Goal: Task Accomplishment & Management: Complete application form

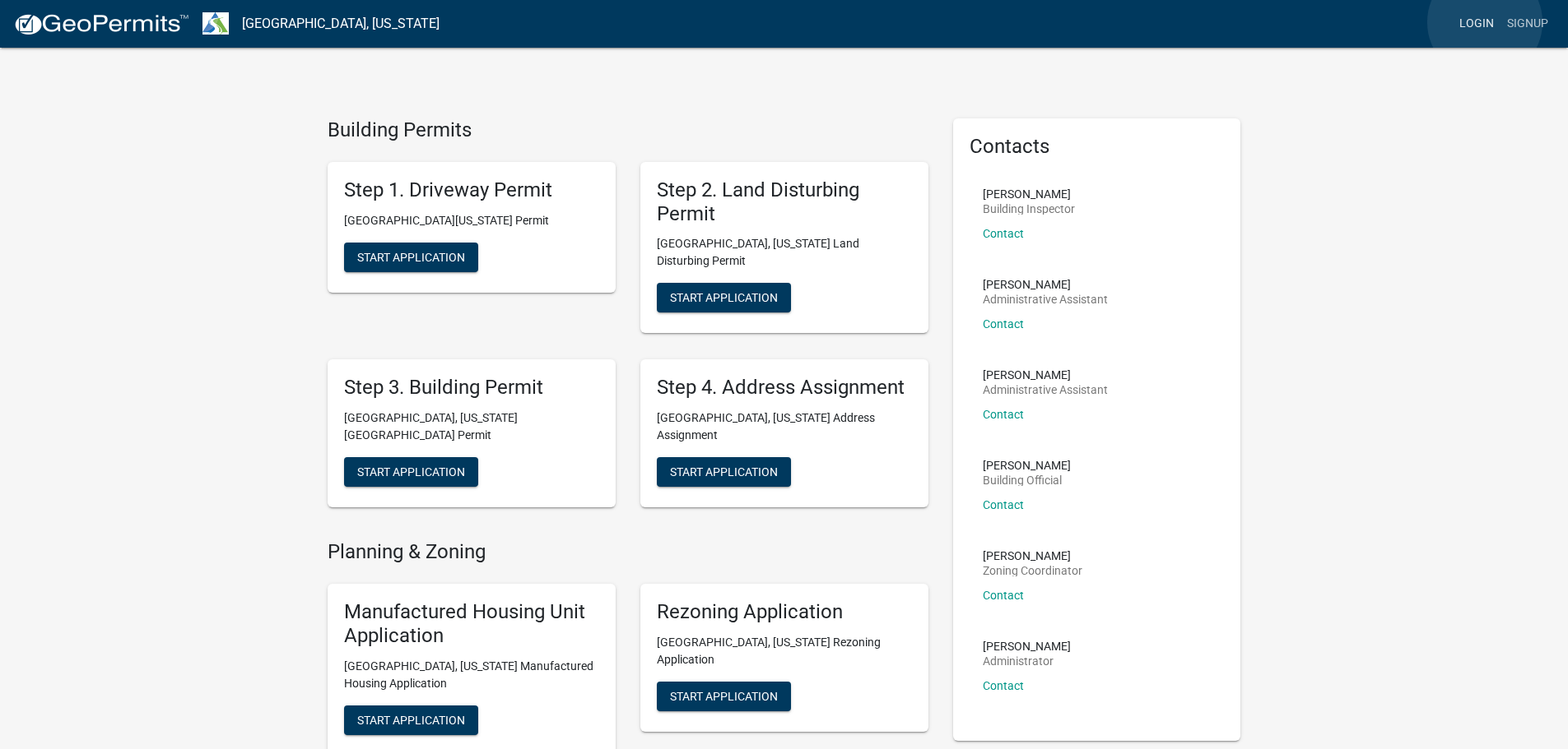
click at [1485, 22] on link "Login" at bounding box center [1477, 24] width 48 height 31
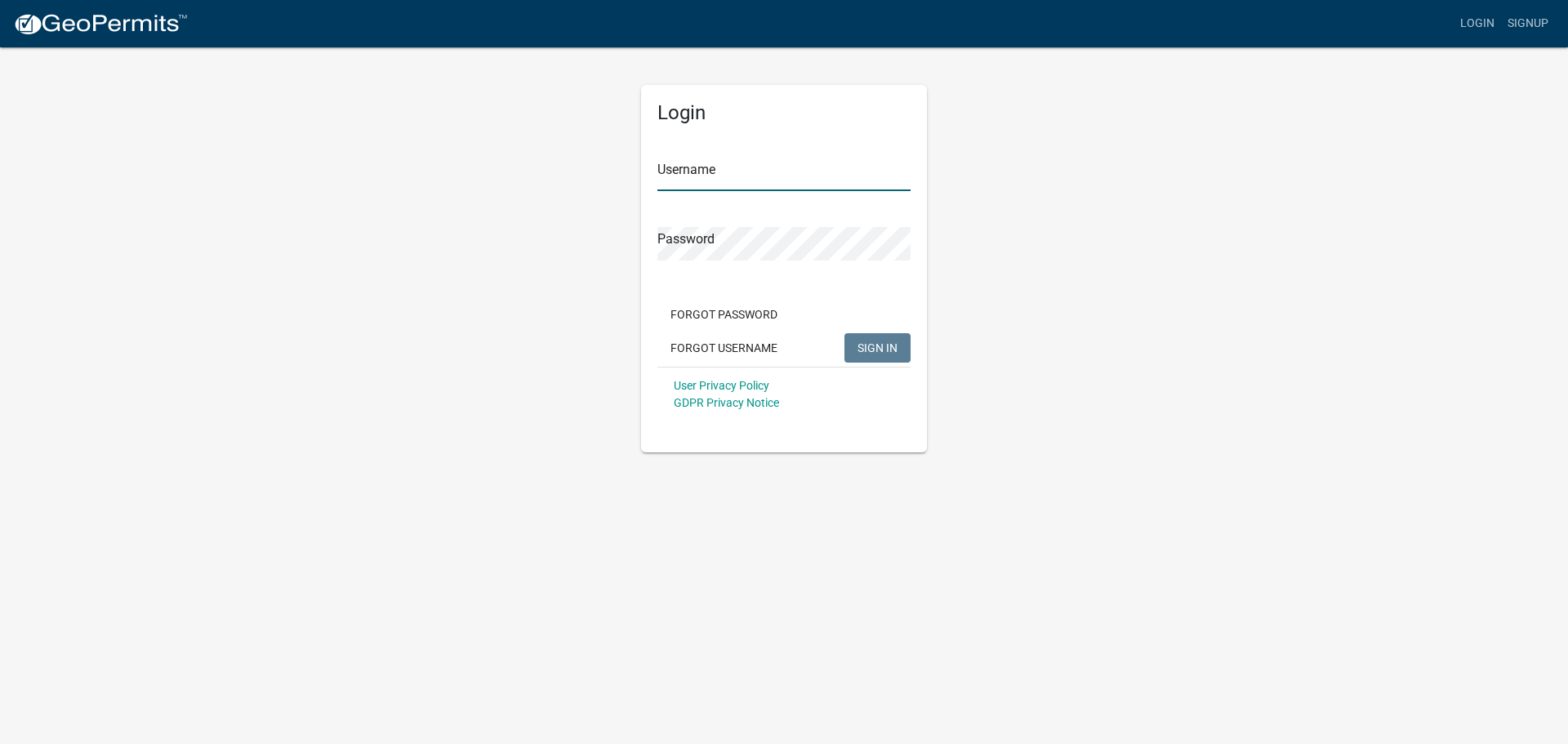
type input "danric"
click at [882, 348] on span "SIGN IN" at bounding box center [878, 347] width 40 height 13
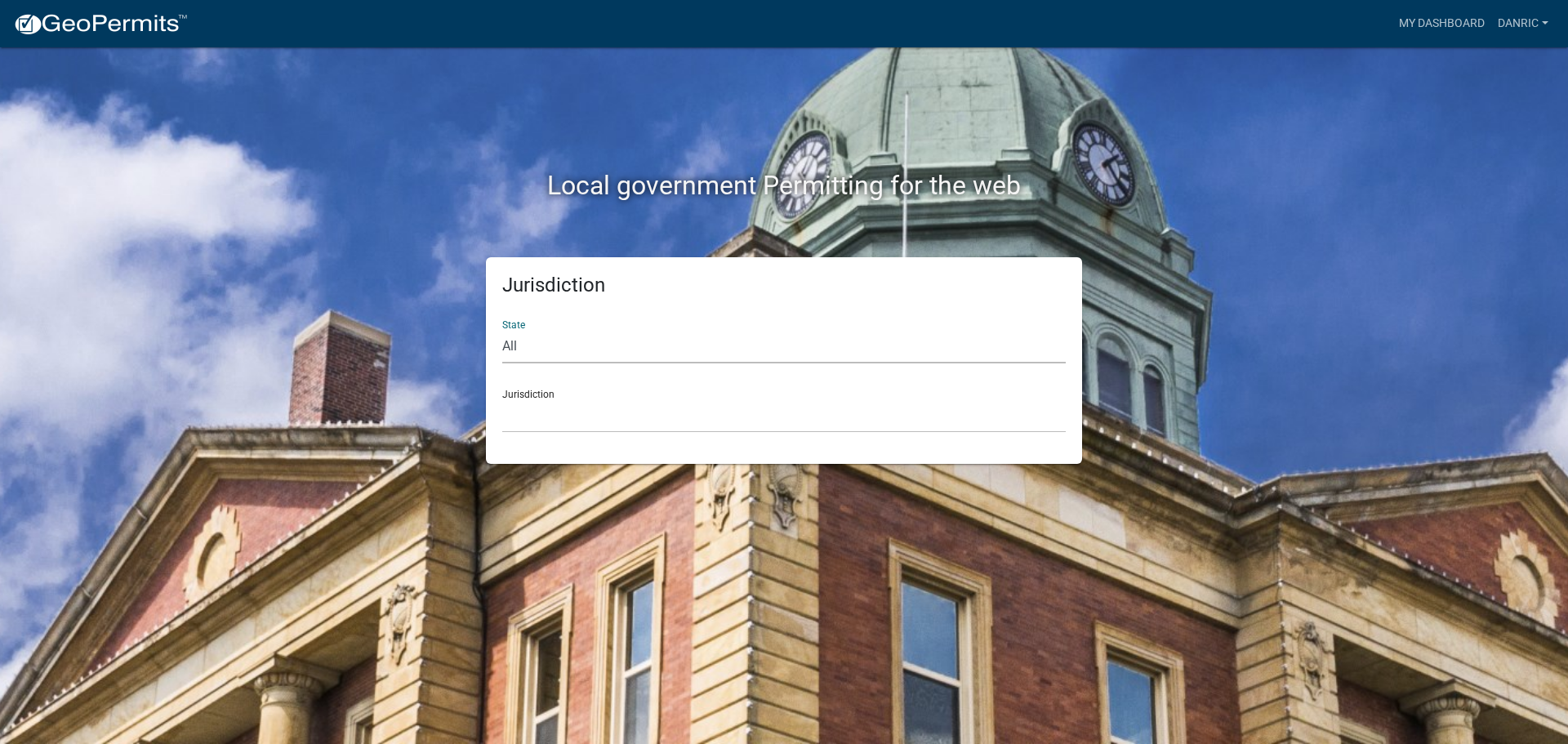
click at [599, 359] on select "All [US_STATE] [US_STATE] [US_STATE] [US_STATE] [US_STATE] [US_STATE] [US_STATE…" at bounding box center [784, 347] width 564 height 34
select select "[US_STATE]"
click at [502, 330] on select "All [US_STATE] [US_STATE] [US_STATE] [US_STATE] [US_STATE] [US_STATE] [US_STATE…" at bounding box center [784, 347] width 564 height 34
click at [600, 401] on select "[GEOGRAPHIC_DATA], [US_STATE][PERSON_NAME][GEOGRAPHIC_DATA], [US_STATE][PERSON_…" at bounding box center [784, 416] width 564 height 34
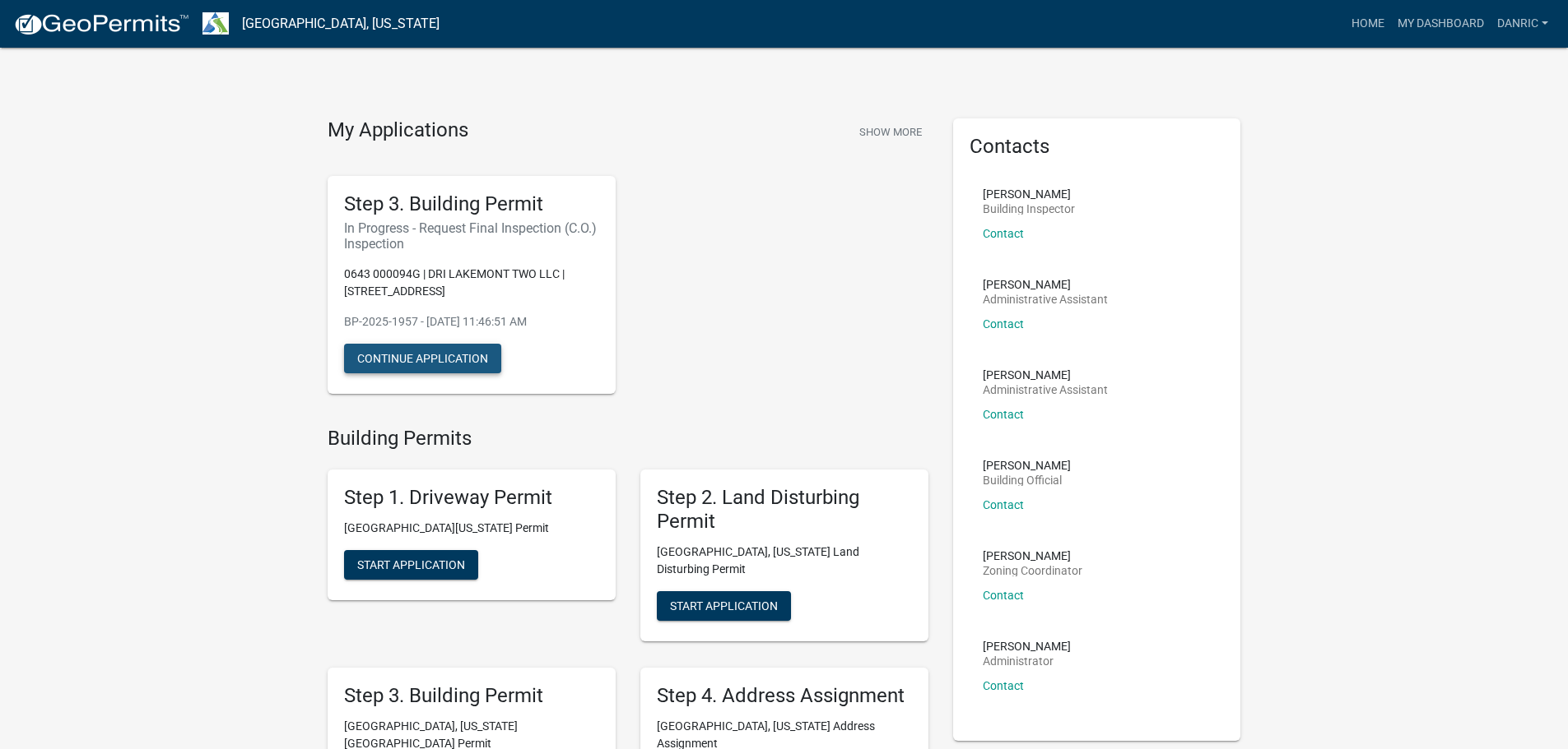
click at [413, 362] on button "Continue Application" at bounding box center [422, 358] width 157 height 30
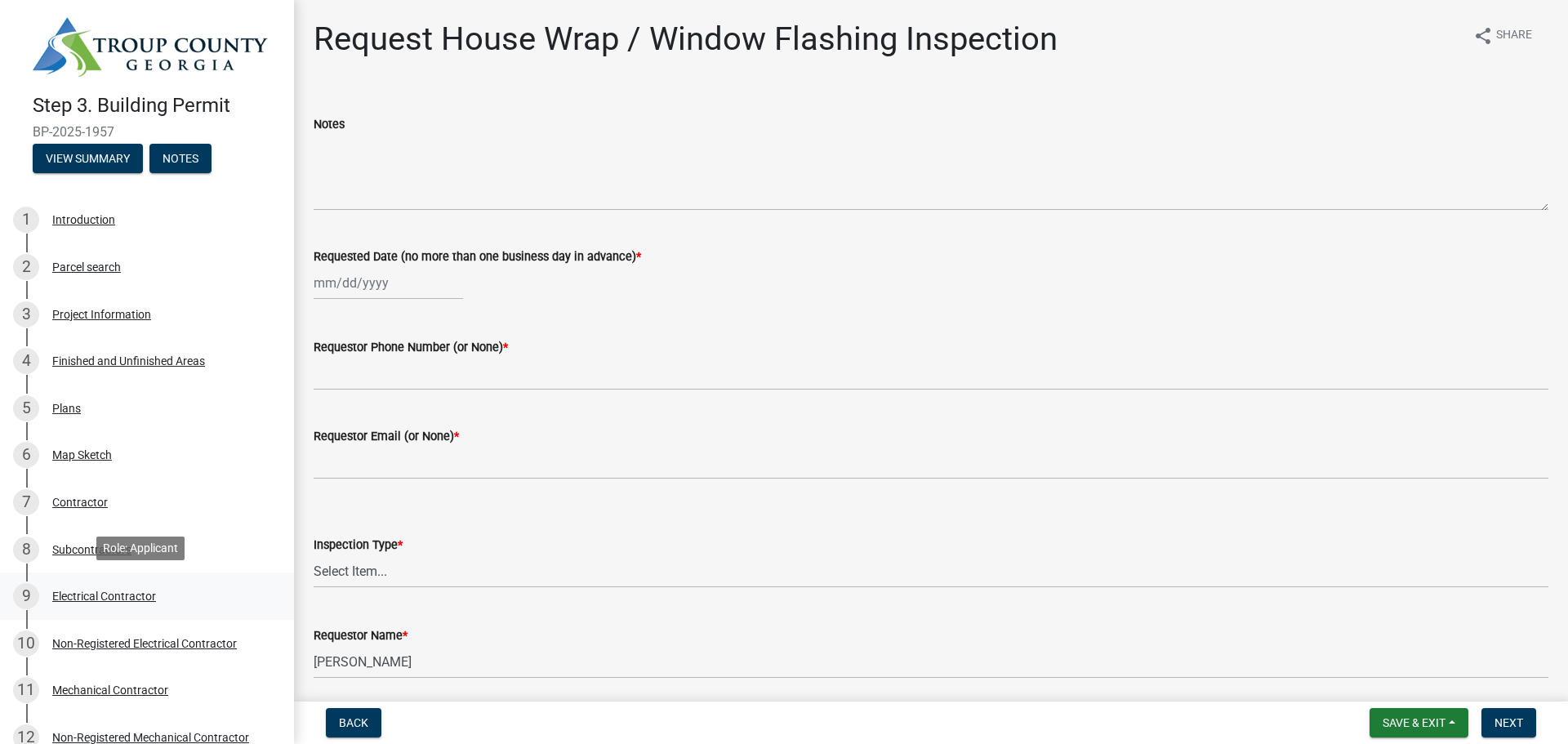
click at [107, 591] on div "Electrical Contractor" at bounding box center [104, 596] width 104 height 11
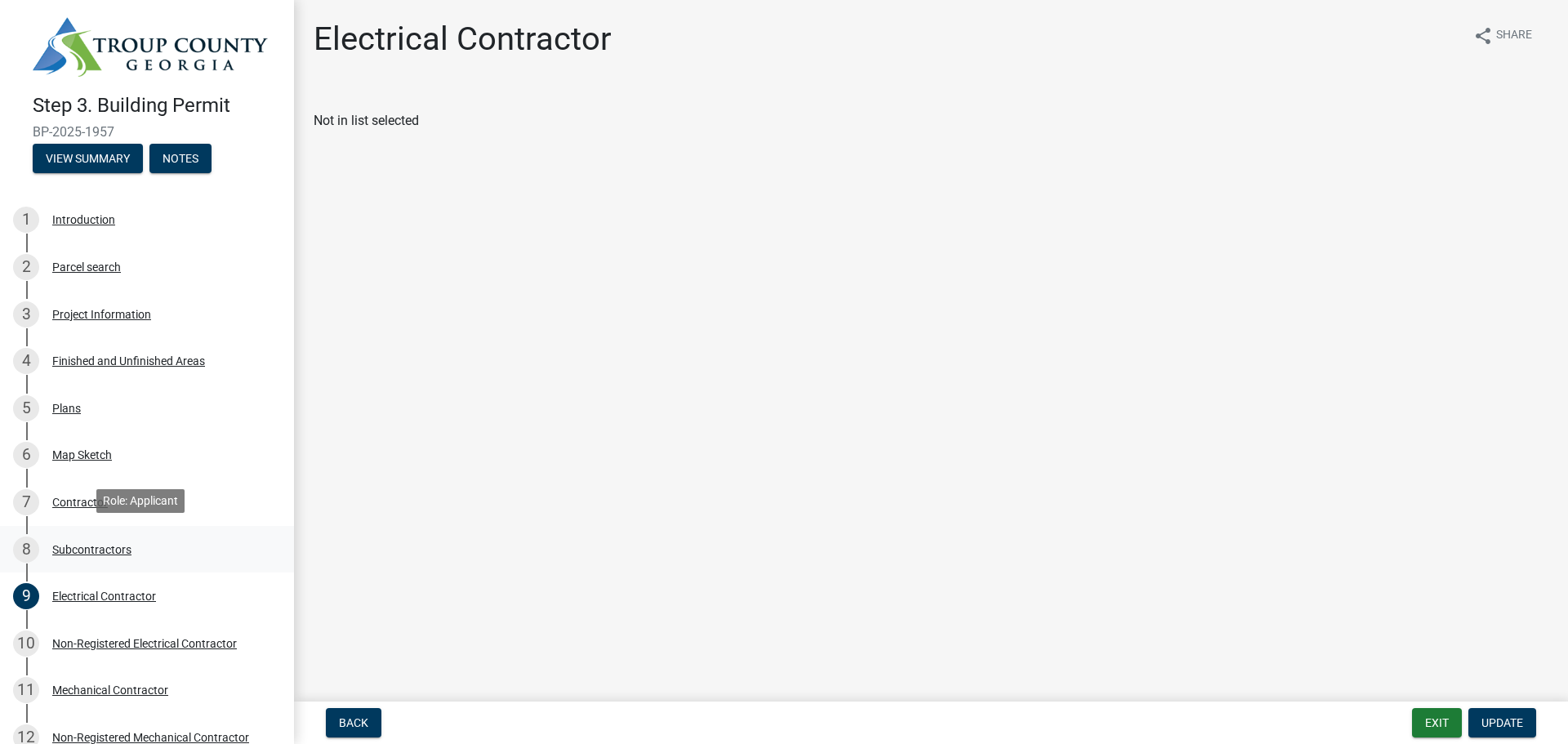
click at [86, 544] on div "Subcontractors" at bounding box center [92, 550] width 79 height 11
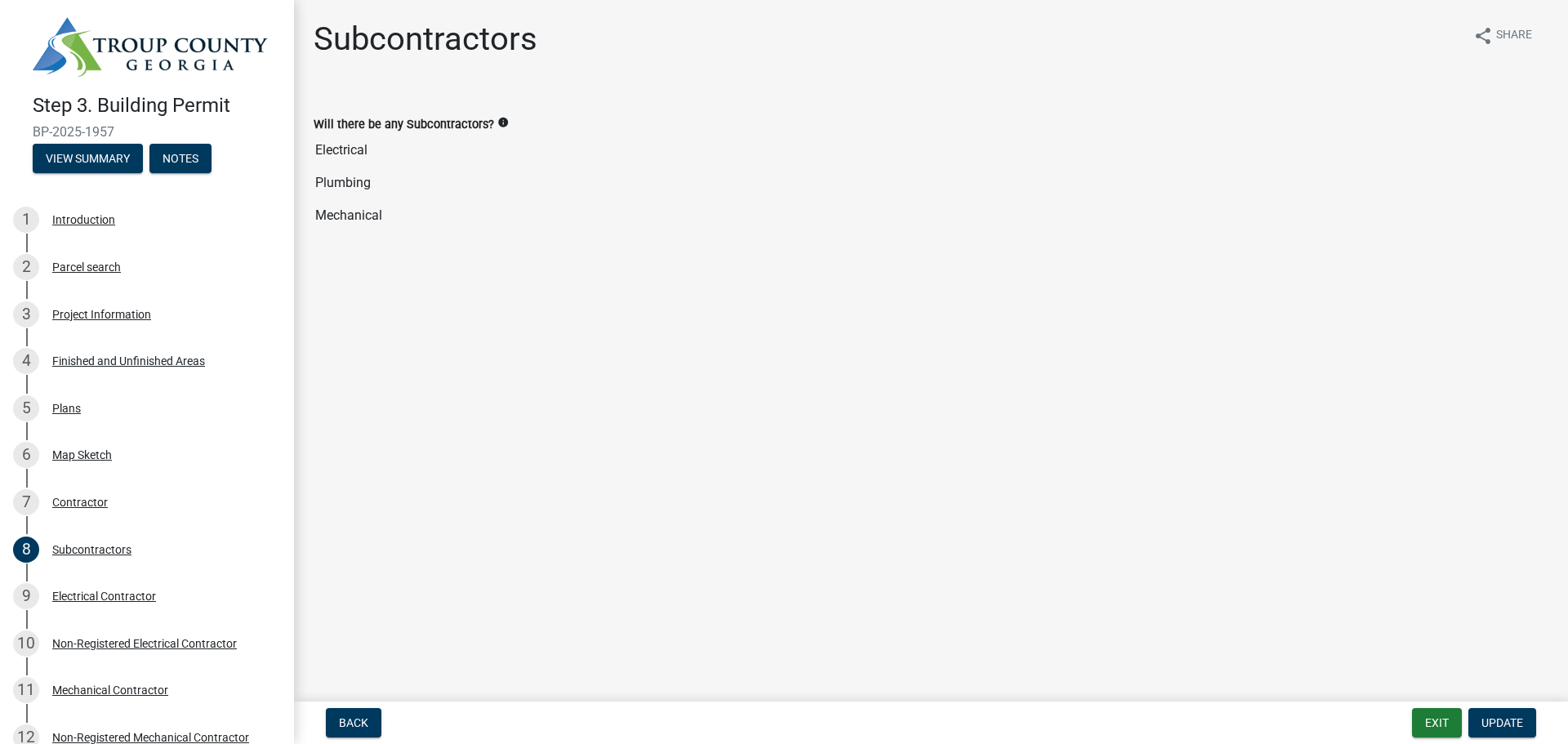
click at [338, 150] on input "Electrical" at bounding box center [931, 150] width 1235 height 33
click at [541, 155] on input "Electrical" at bounding box center [931, 150] width 1235 height 33
click at [430, 183] on input "Plumbing" at bounding box center [931, 183] width 1235 height 33
click at [427, 136] on input "Electrical" at bounding box center [931, 150] width 1235 height 33
click at [1507, 718] on span "Update" at bounding box center [1502, 723] width 41 height 13
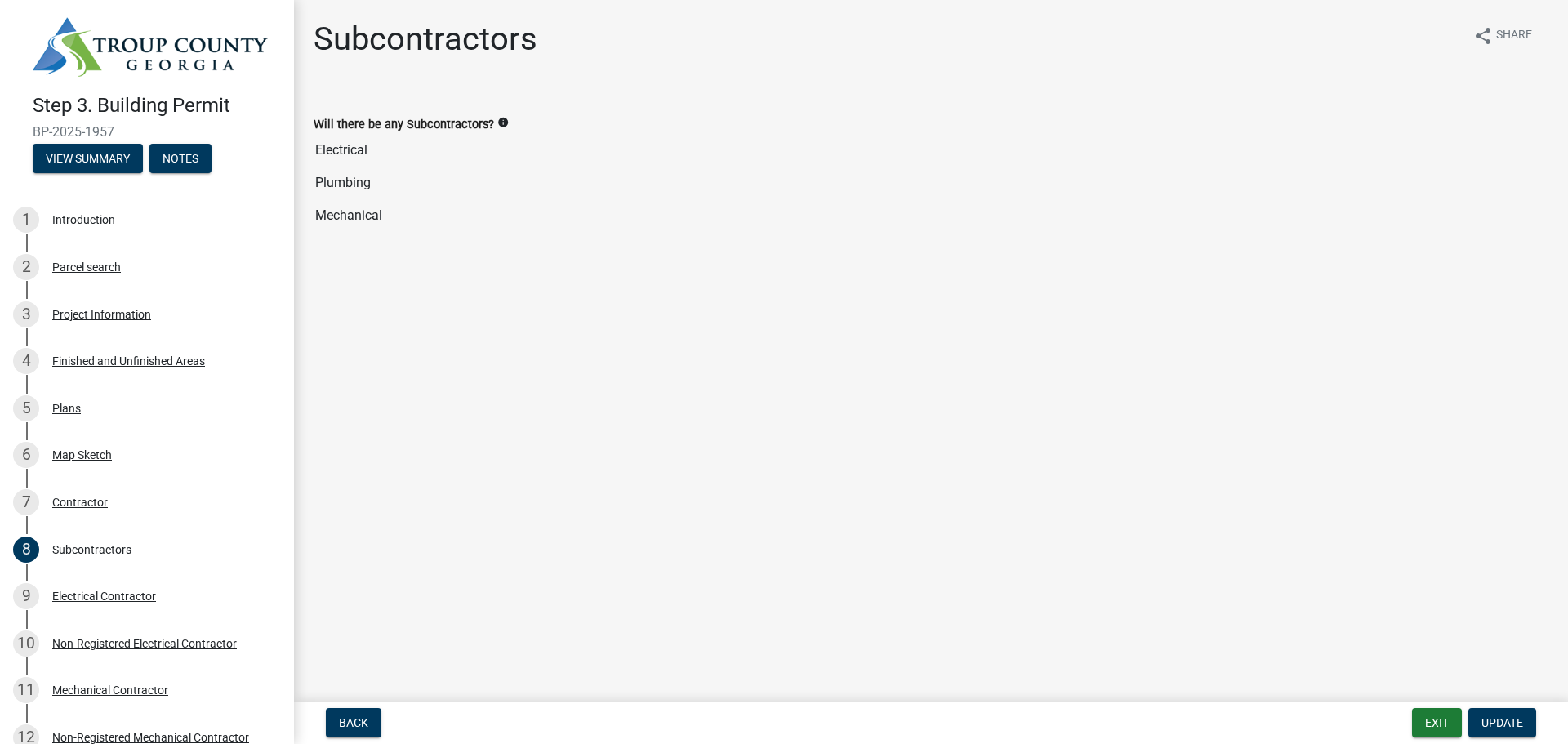
click at [351, 141] on input "Electrical" at bounding box center [931, 150] width 1235 height 33
click at [350, 183] on input "Plumbing" at bounding box center [931, 183] width 1235 height 33
click at [347, 226] on input "Mechanical" at bounding box center [931, 216] width 1235 height 33
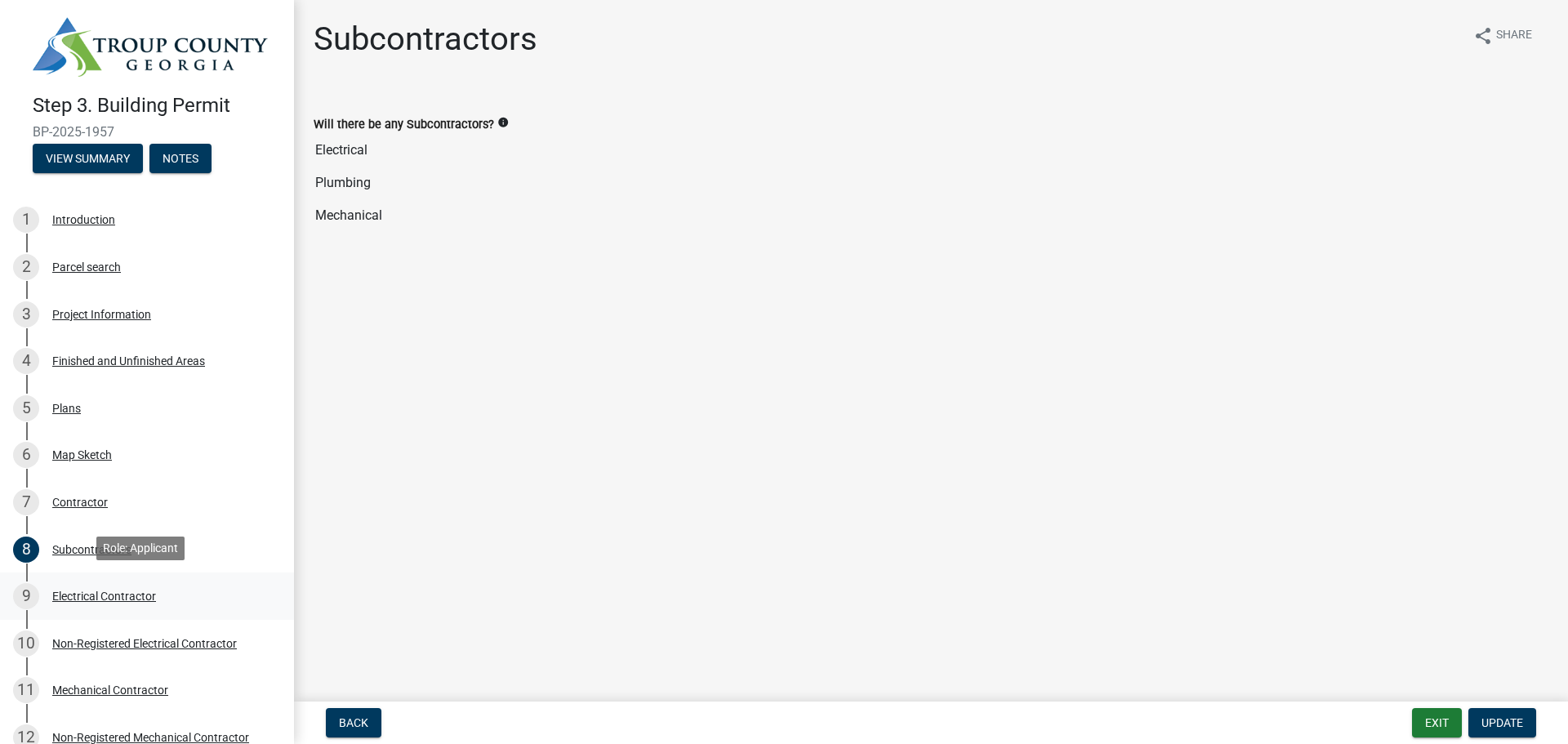
click at [138, 598] on div "Electrical Contractor" at bounding box center [104, 596] width 104 height 11
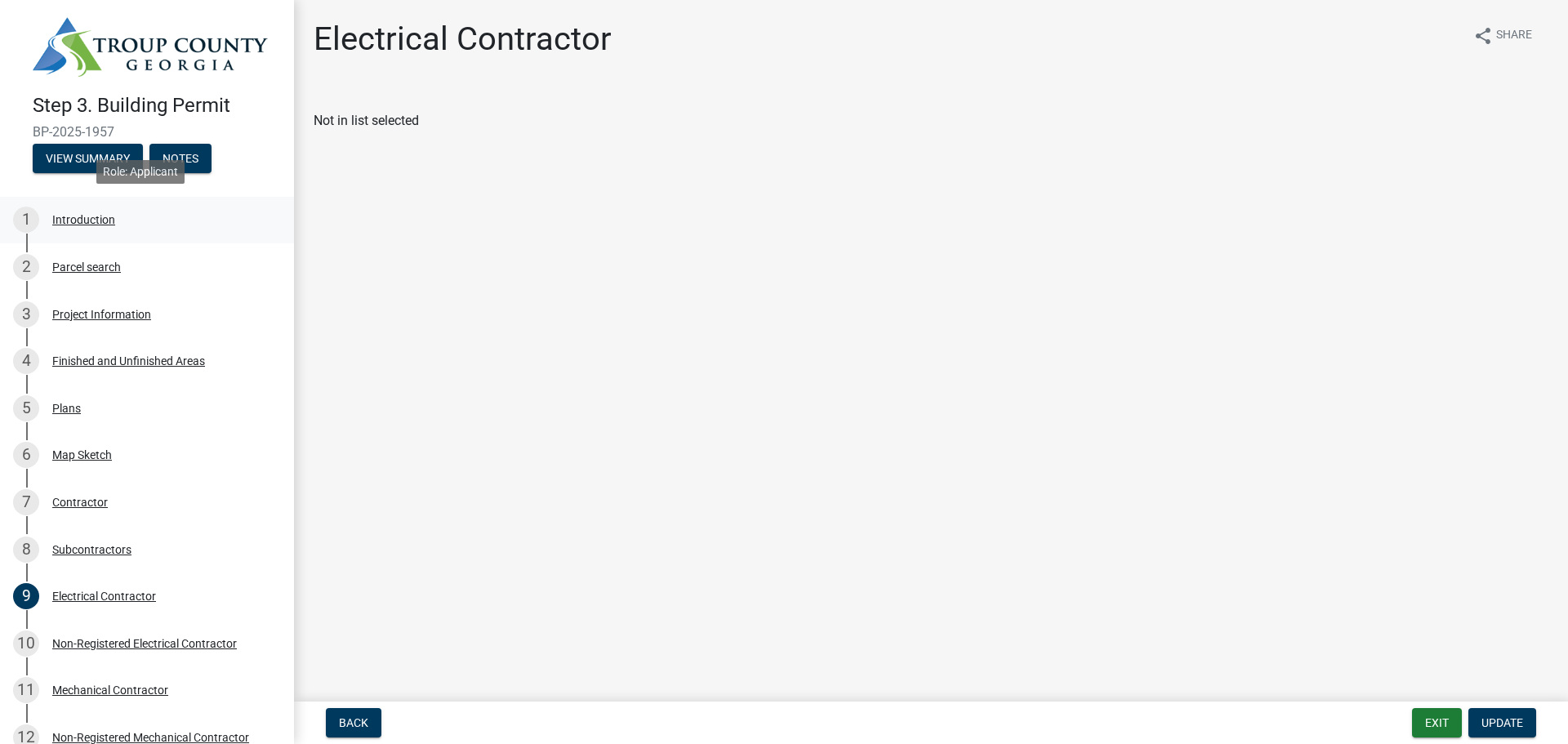
click at [69, 220] on div "Introduction" at bounding box center [83, 219] width 63 height 11
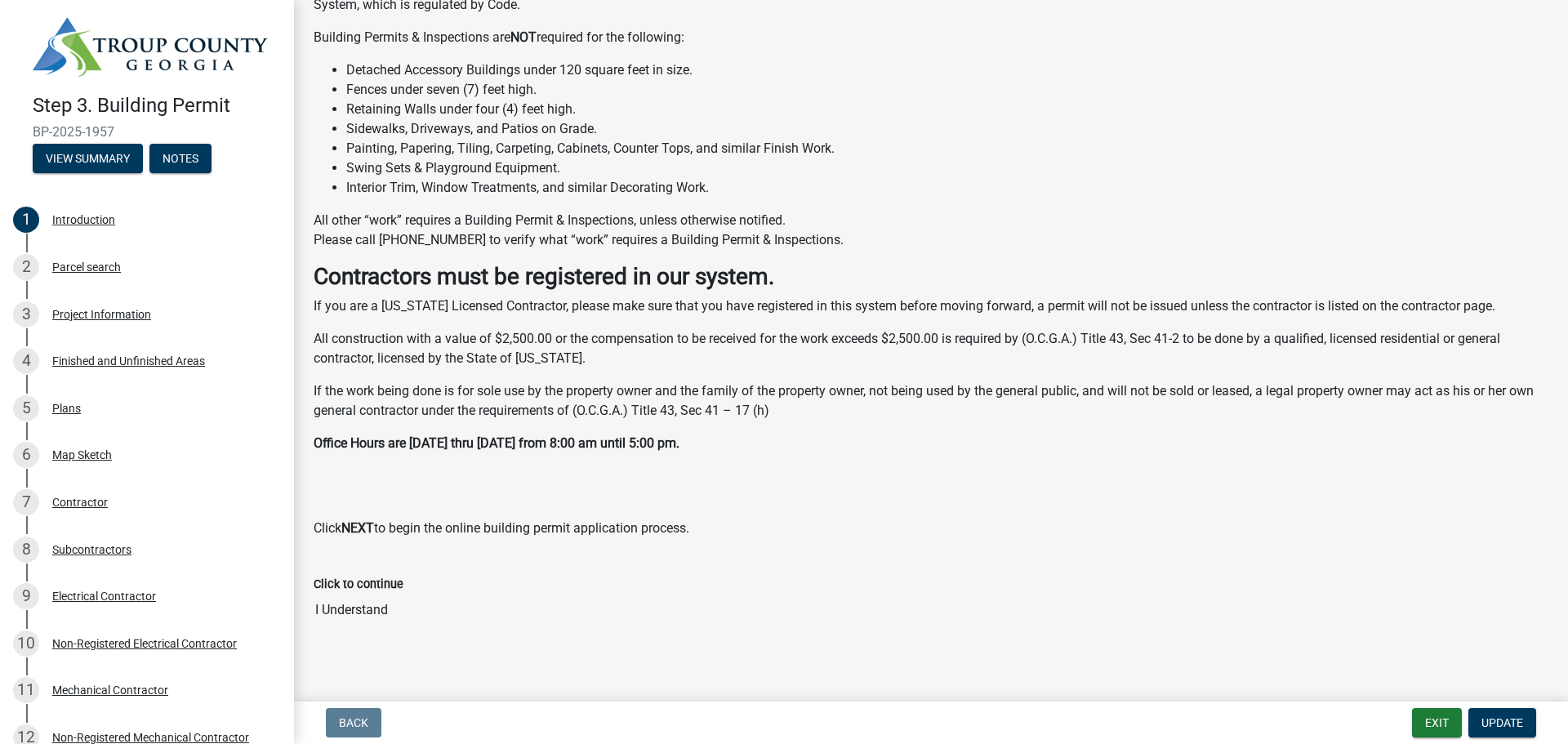
scroll to position [298, 0]
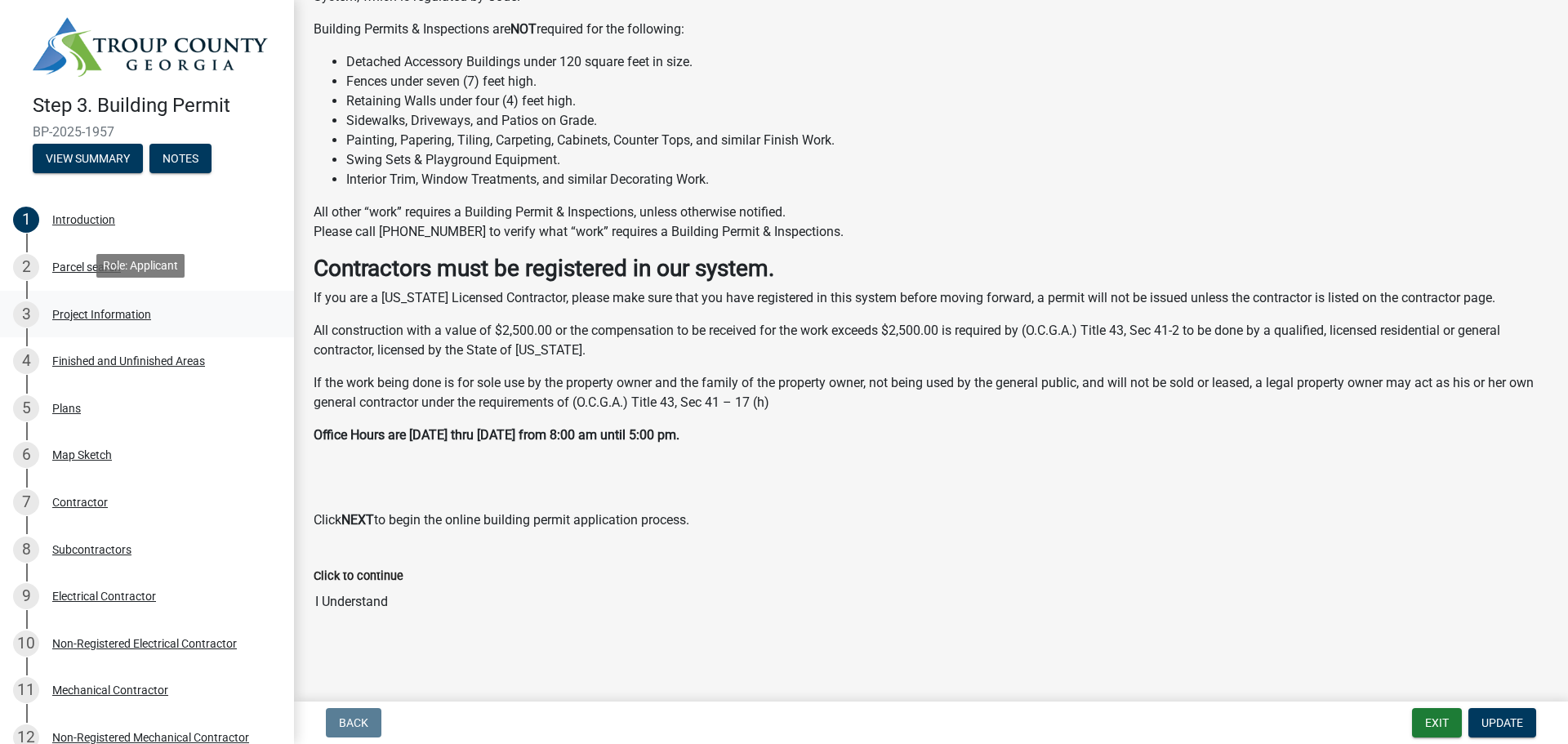
click at [79, 316] on div "Project Information" at bounding box center [102, 315] width 99 height 11
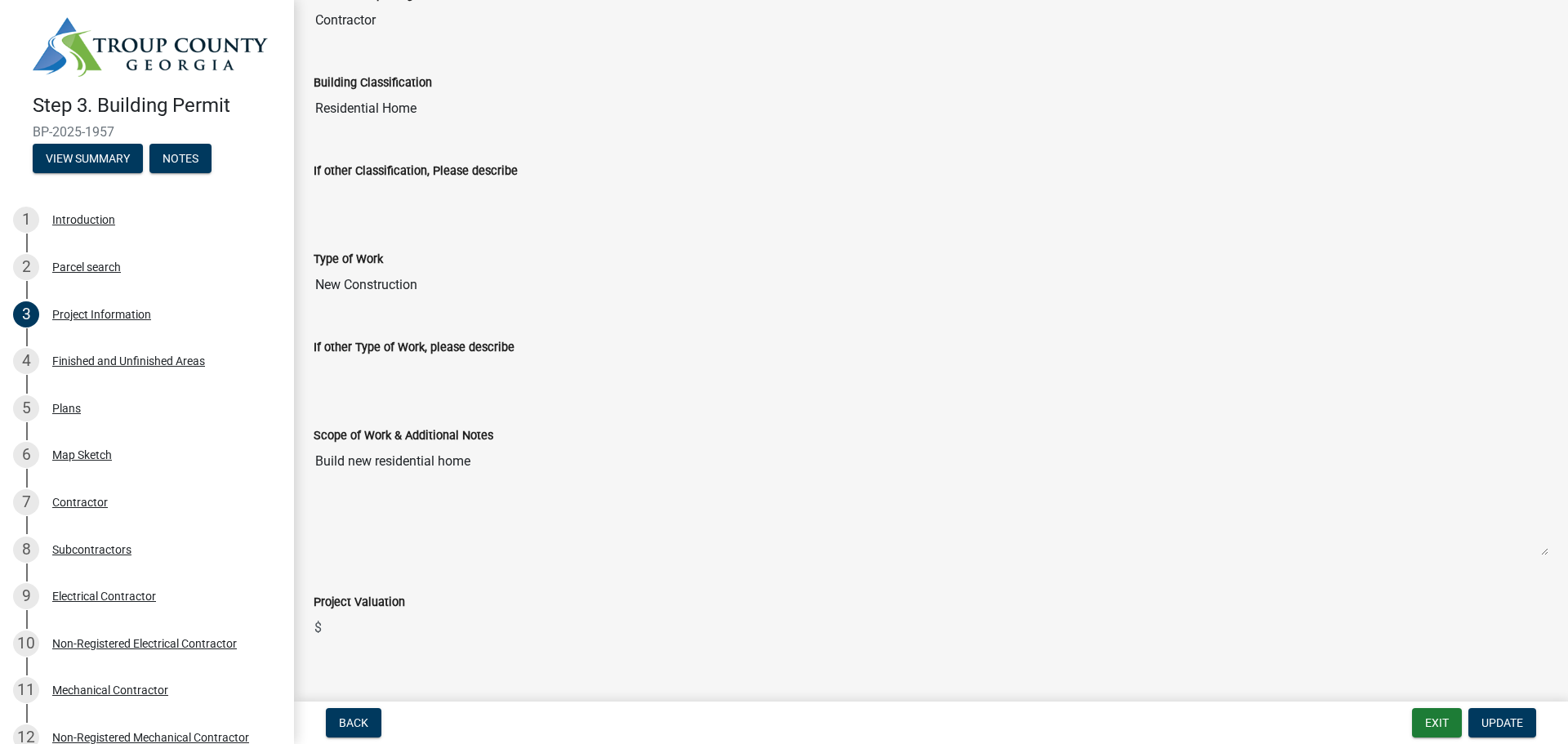
scroll to position [1251, 0]
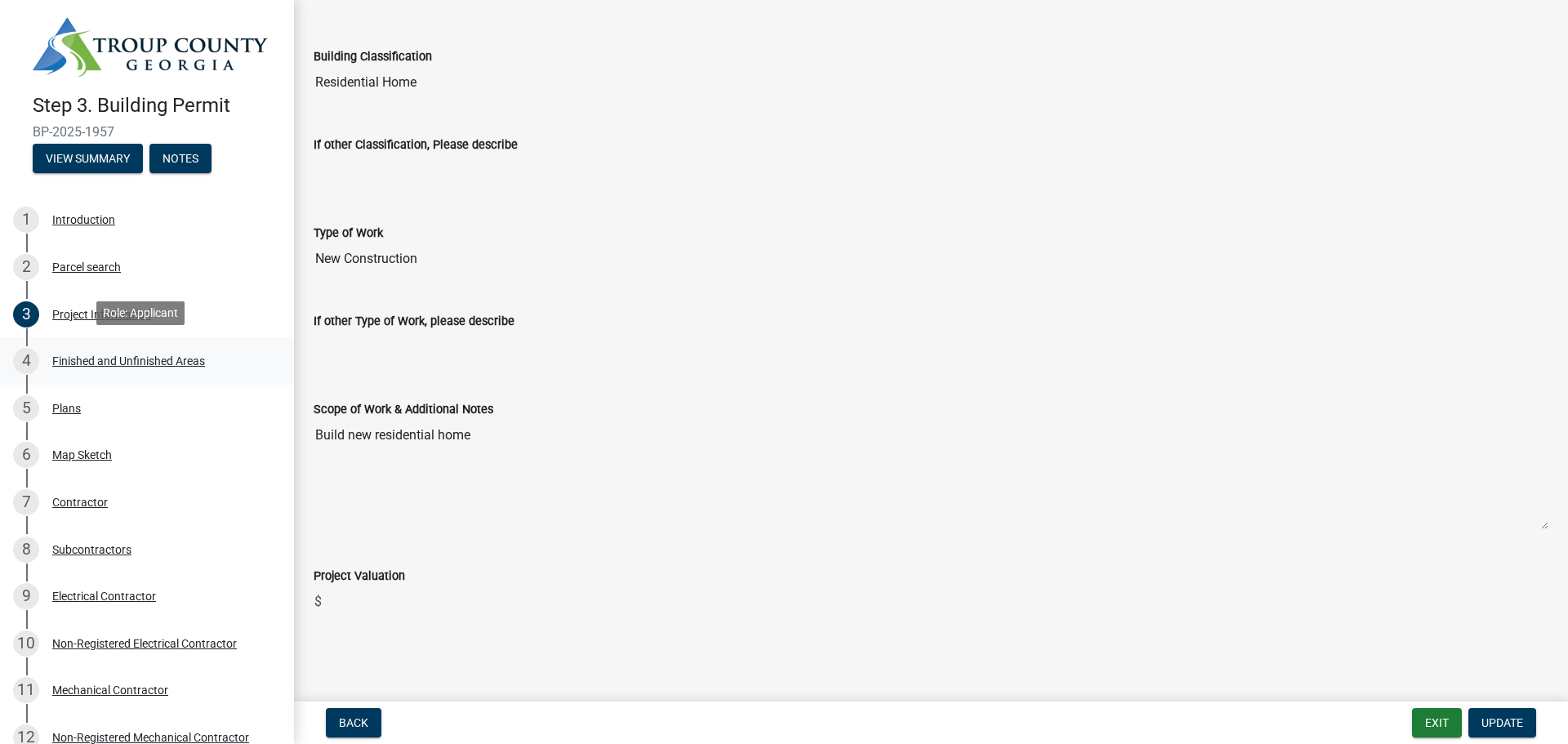
click at [171, 360] on div "Finished and Unfinished Areas" at bounding box center [128, 361] width 153 height 11
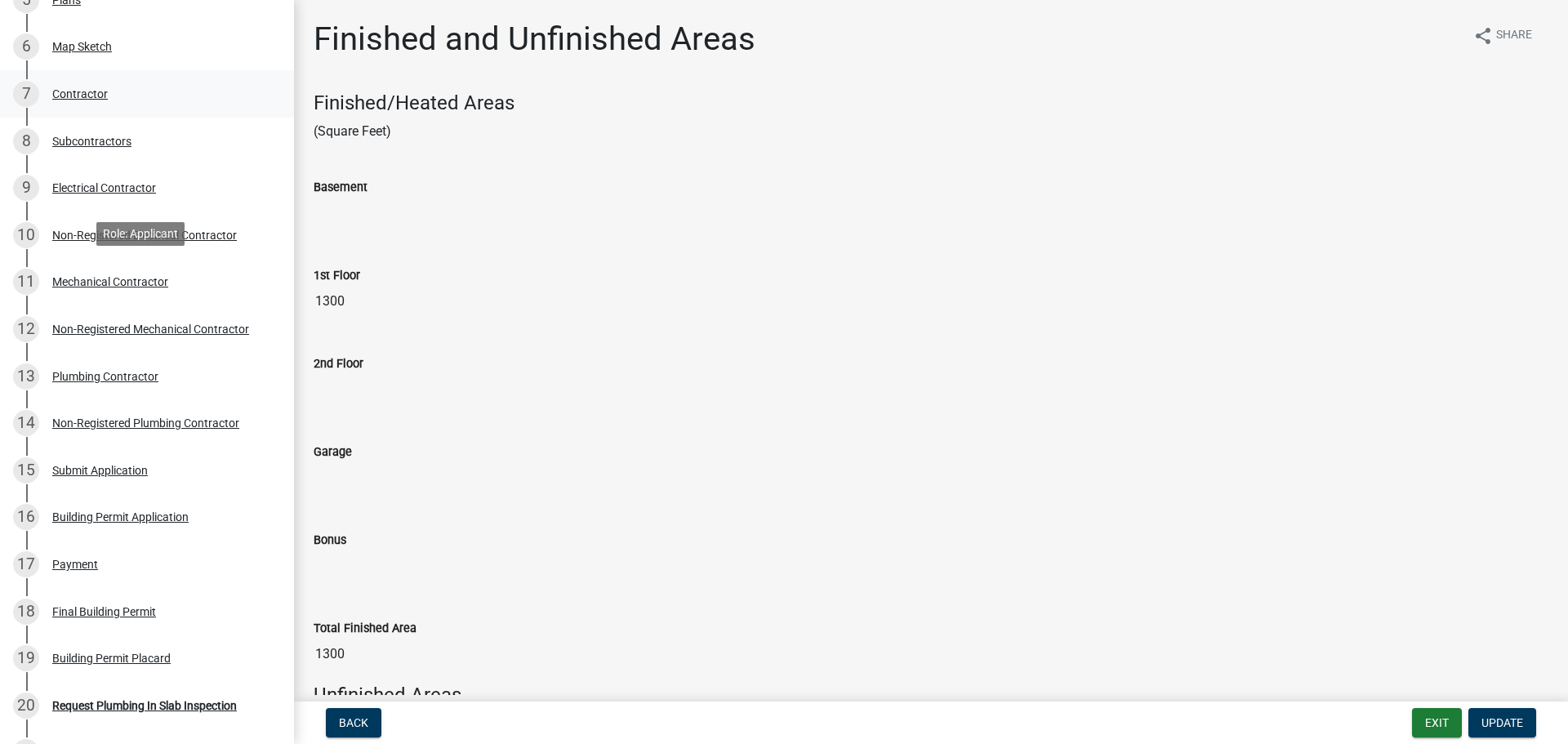
scroll to position [163, 0]
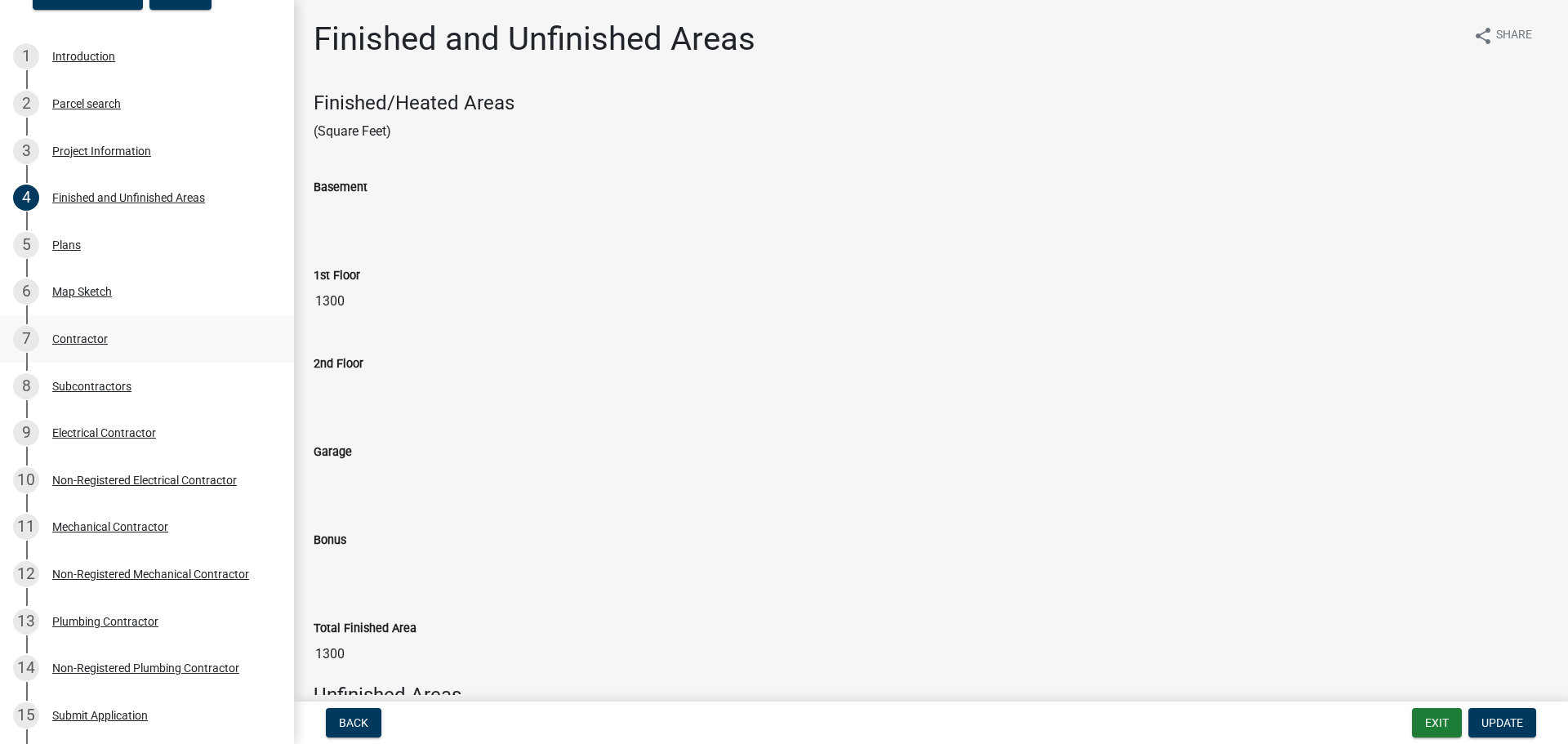
click at [91, 339] on div "Contractor" at bounding box center [80, 339] width 56 height 11
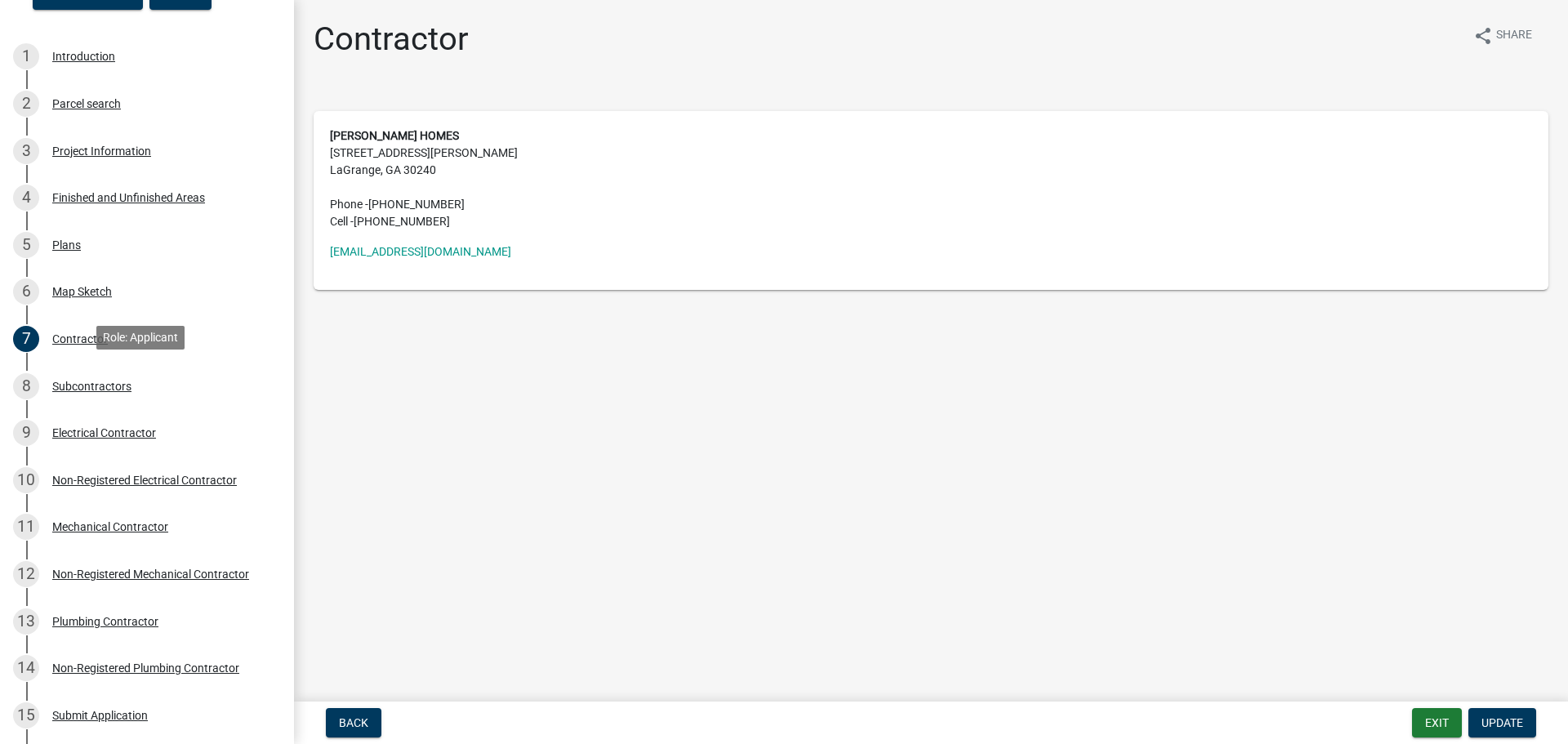
click at [114, 381] on div "Subcontractors" at bounding box center [92, 386] width 79 height 11
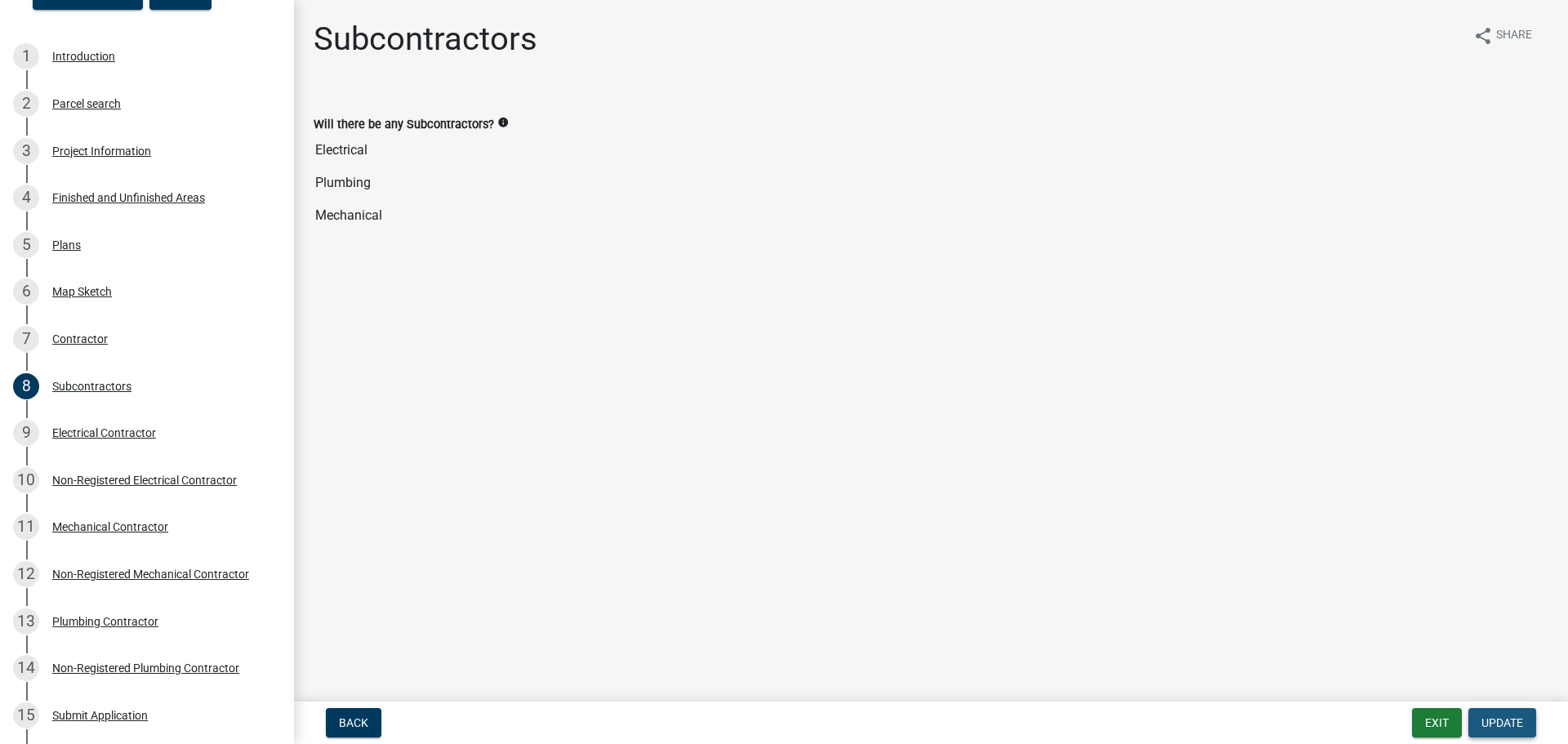
click at [1489, 727] on span "Update" at bounding box center [1502, 723] width 41 height 13
click at [124, 428] on div "Electrical Contractor" at bounding box center [104, 433] width 104 height 11
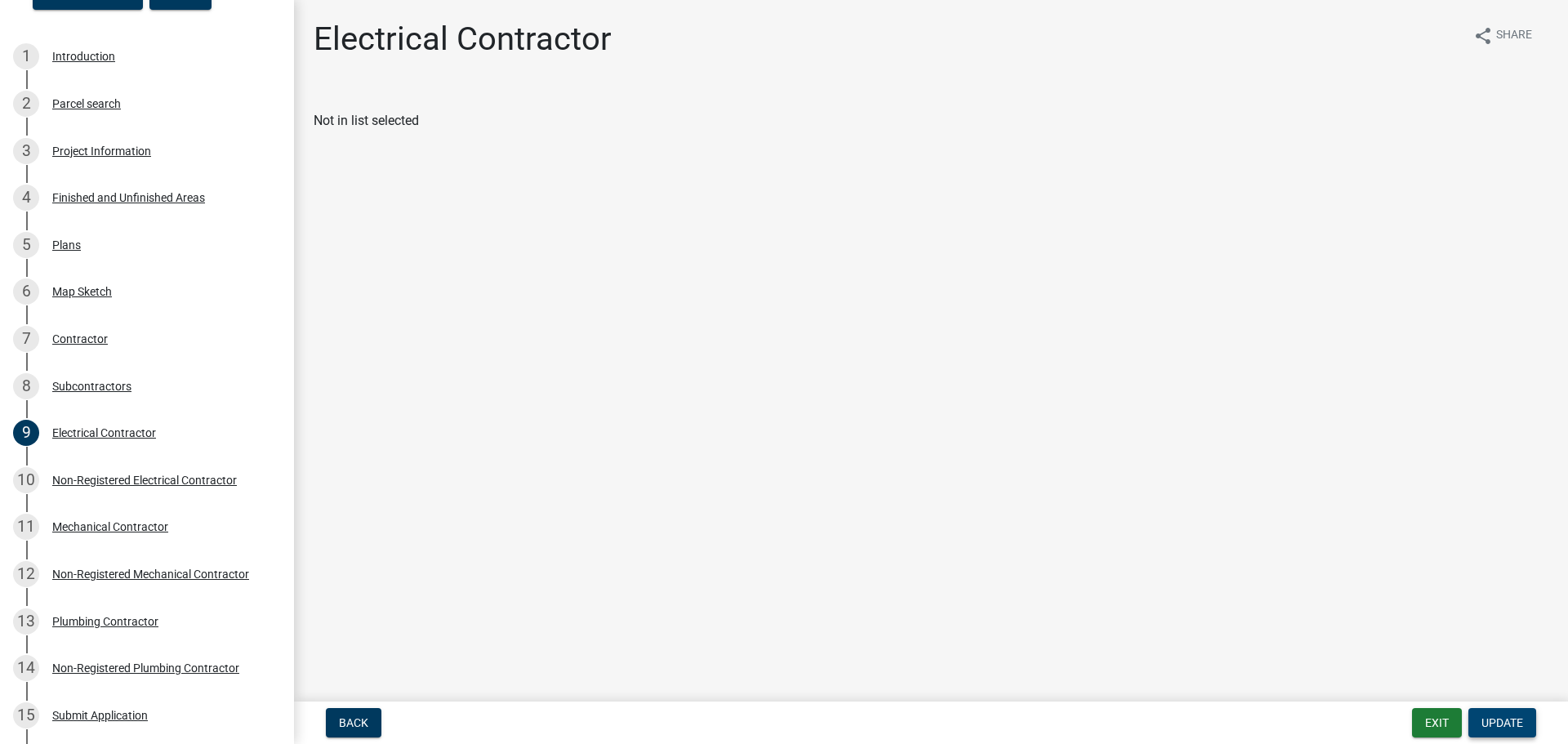
click at [1507, 721] on span "Update" at bounding box center [1502, 723] width 41 height 13
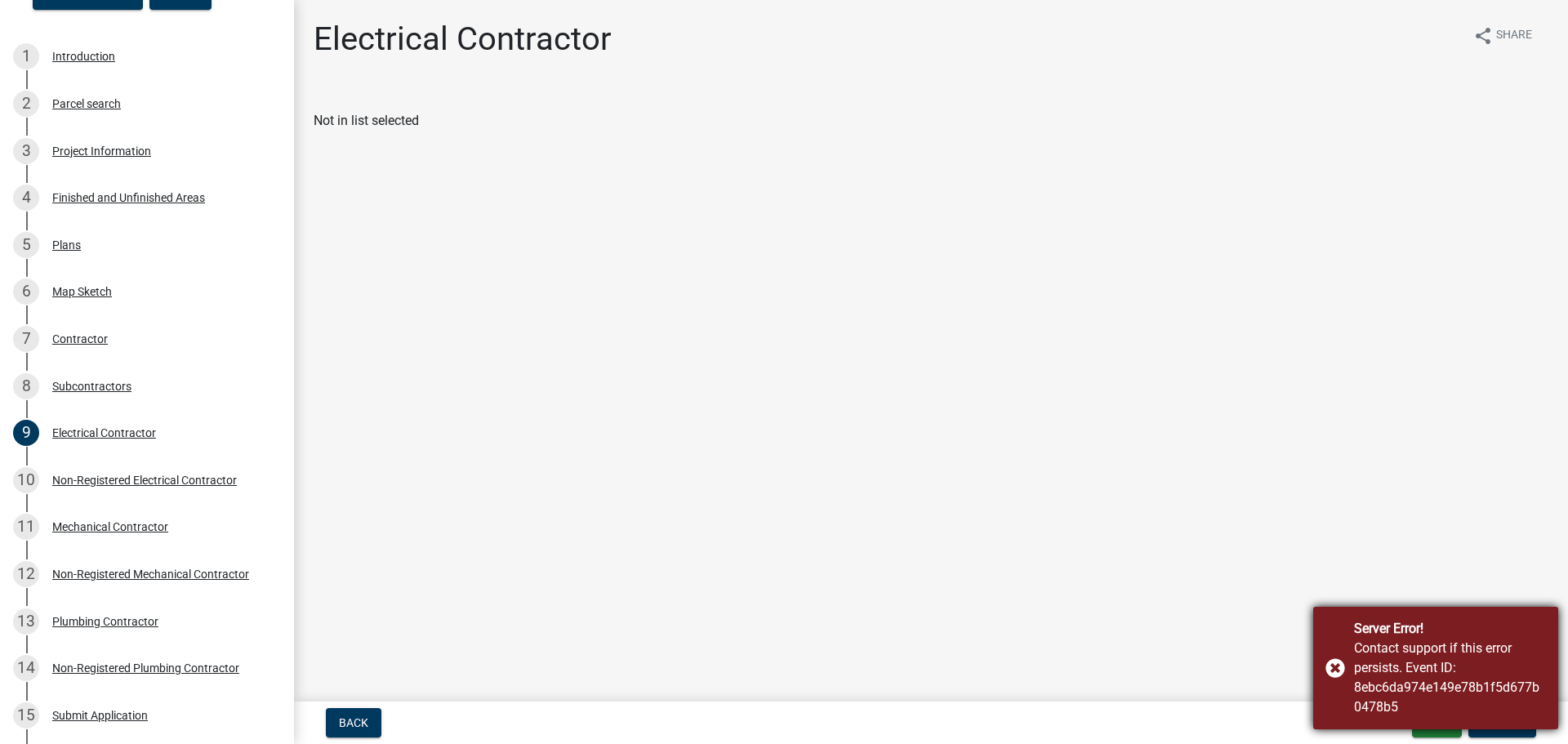
click at [1336, 668] on div "Server Error! Contact support if this error persists. Event ID: 8ebc6da974e149e…" at bounding box center [1435, 669] width 245 height 123
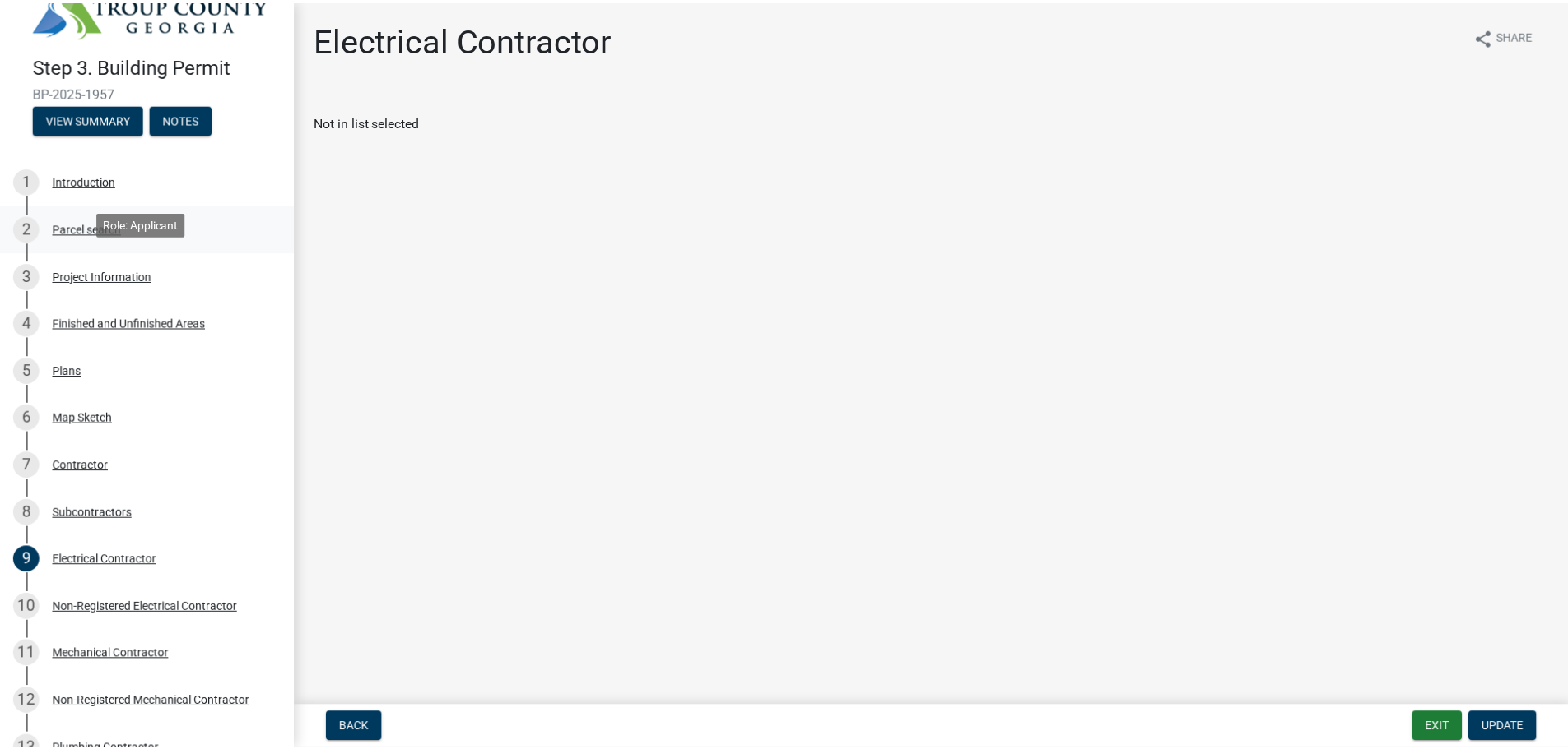
scroll to position [0, 0]
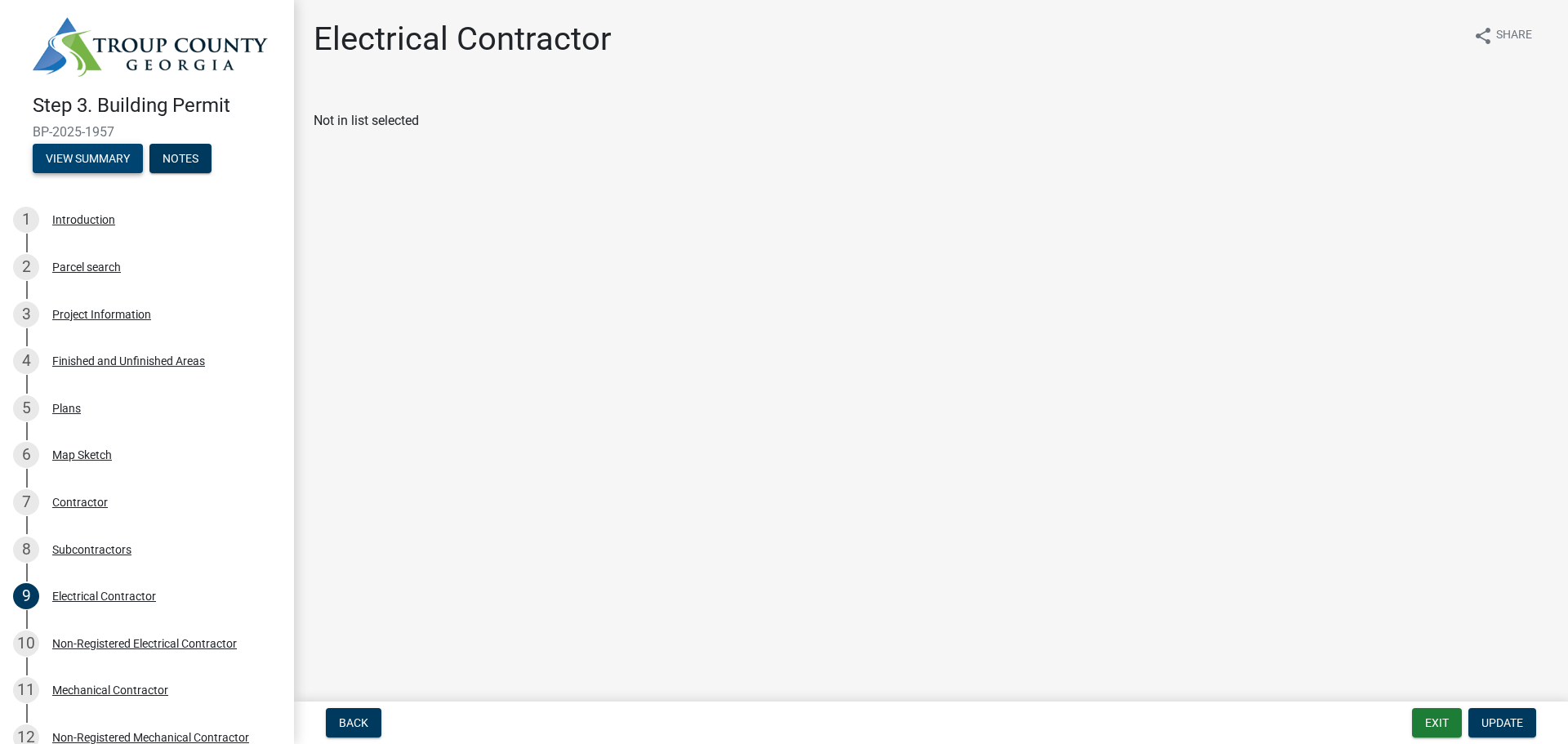
click at [78, 144] on button "View Summary" at bounding box center [88, 159] width 110 height 29
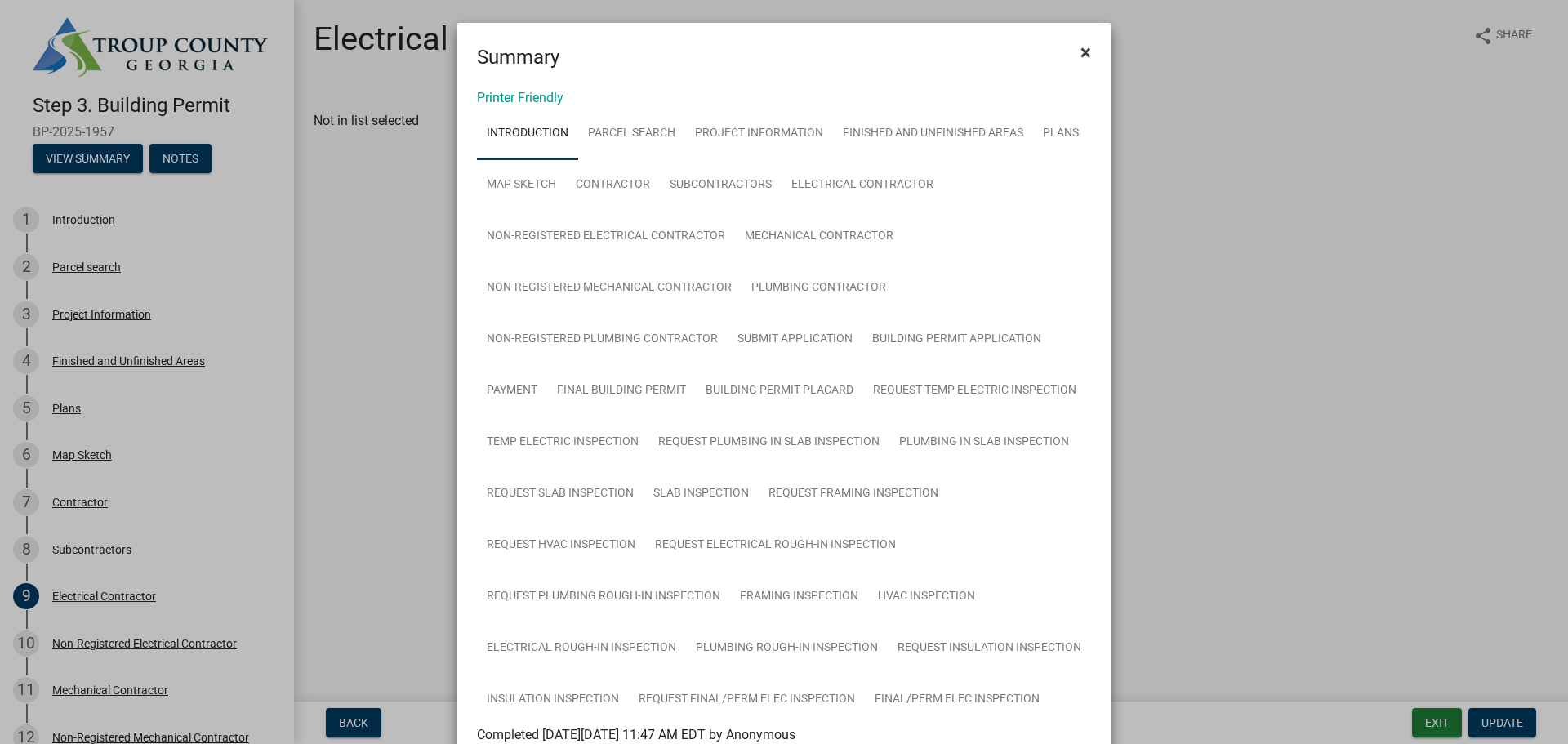
click at [1082, 49] on span "×" at bounding box center [1086, 52] width 11 height 23
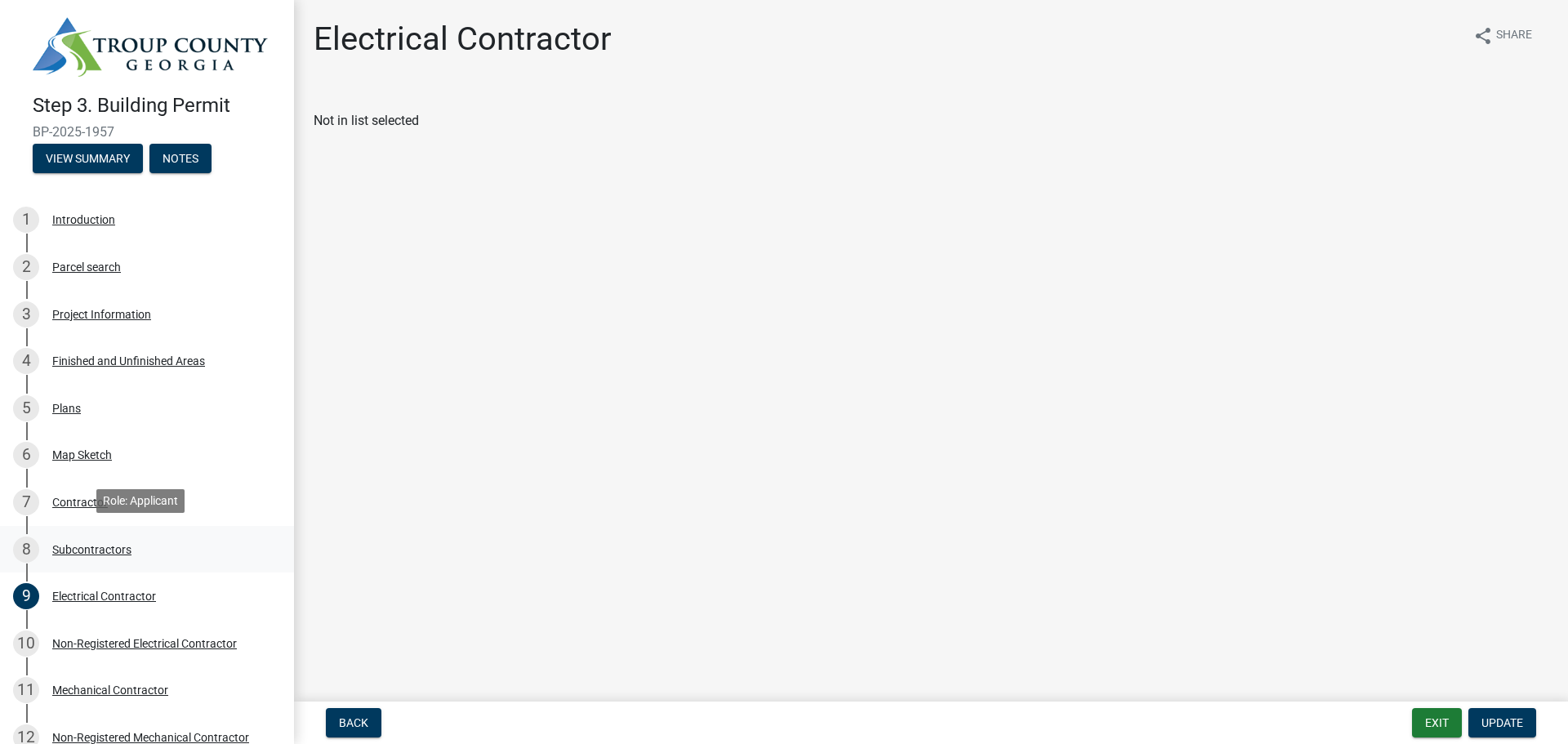
click at [84, 544] on div "Subcontractors" at bounding box center [92, 550] width 79 height 11
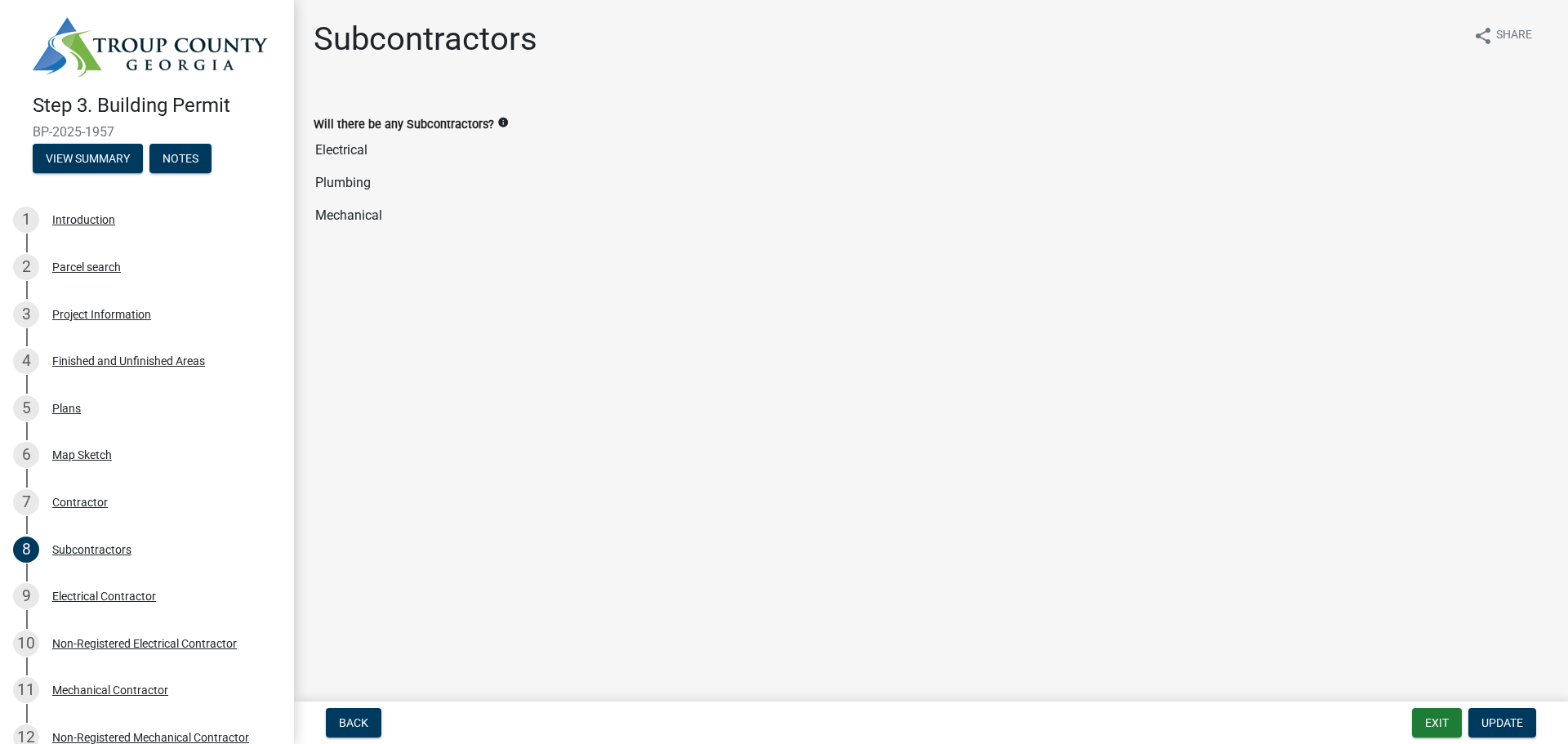
click at [338, 152] on input "Electrical" at bounding box center [931, 150] width 1235 height 33
click at [1518, 721] on span "Update" at bounding box center [1502, 723] width 41 height 13
click at [358, 148] on input "Electrical" at bounding box center [931, 150] width 1235 height 33
click at [405, 128] on label "Will there be any Subcontractors?" at bounding box center [403, 125] width 181 height 11
click at [405, 134] on input "Electrical" at bounding box center [931, 150] width 1235 height 33
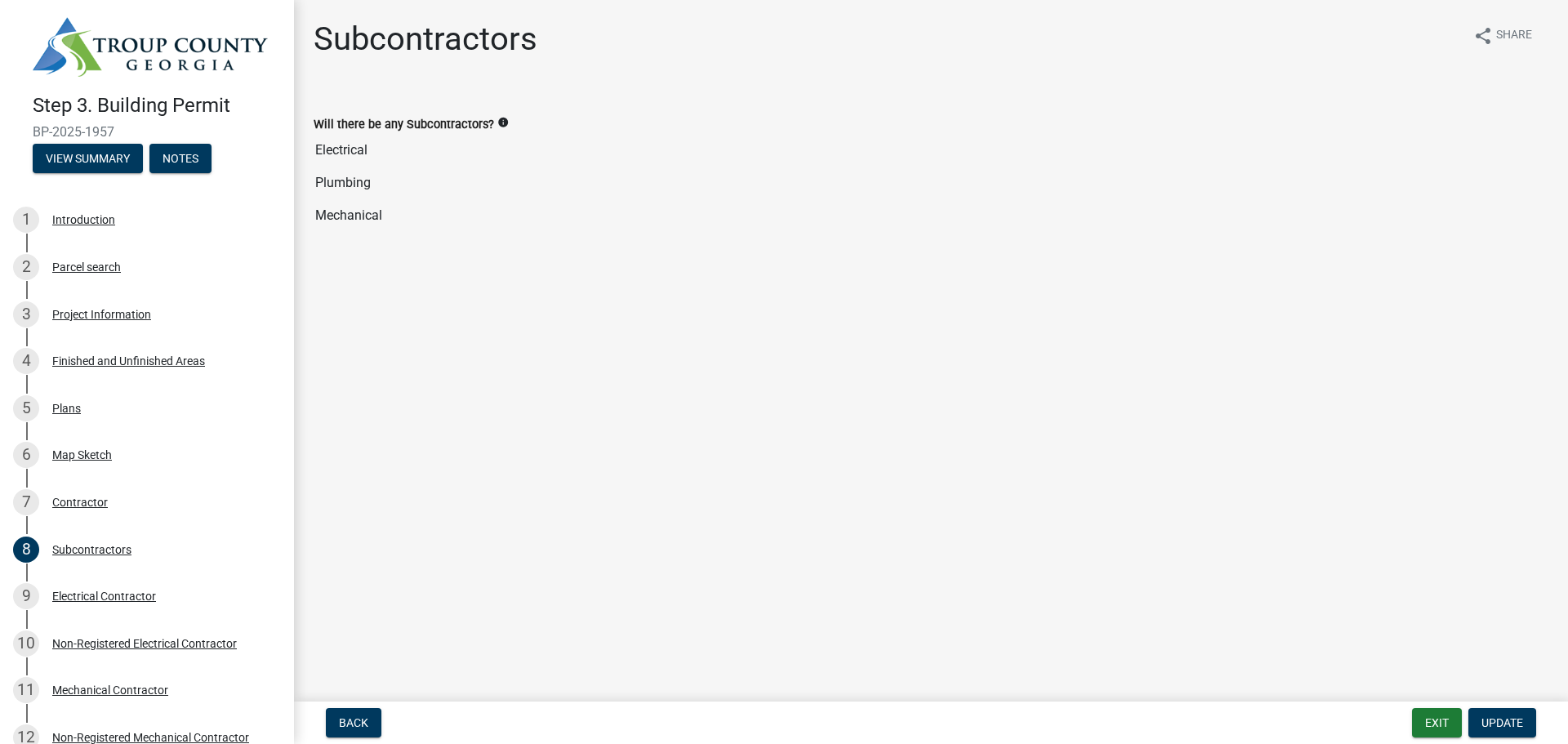
click at [392, 150] on input "Electrical" at bounding box center [931, 150] width 1235 height 33
click at [501, 117] on icon "info" at bounding box center [502, 122] width 11 height 11
click at [436, 161] on input "Electrical" at bounding box center [931, 150] width 1235 height 33
click at [397, 210] on input "Mechanical" at bounding box center [931, 216] width 1235 height 33
click at [384, 185] on input "Plumbing" at bounding box center [931, 183] width 1235 height 33
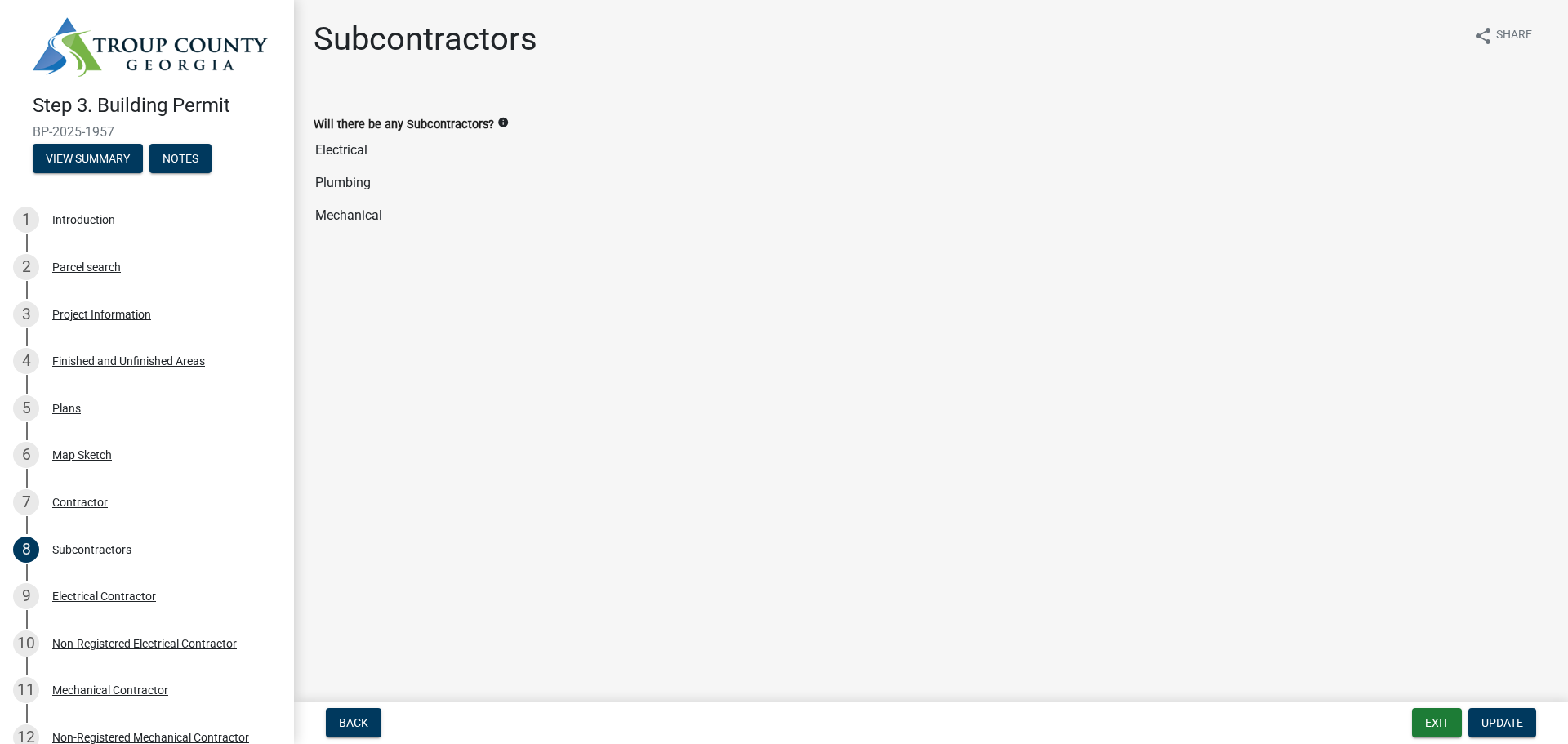
click at [366, 146] on input "Electrical" at bounding box center [931, 150] width 1235 height 33
click at [370, 184] on input "Plumbing" at bounding box center [931, 183] width 1235 height 33
click at [367, 233] on div "Will there be any Subcontractors? info Electrical Plumbing Mechanical" at bounding box center [931, 168] width 1259 height 153
click at [375, 212] on input "Mechanical" at bounding box center [931, 216] width 1235 height 33
click at [1493, 727] on span "Update" at bounding box center [1502, 723] width 41 height 13
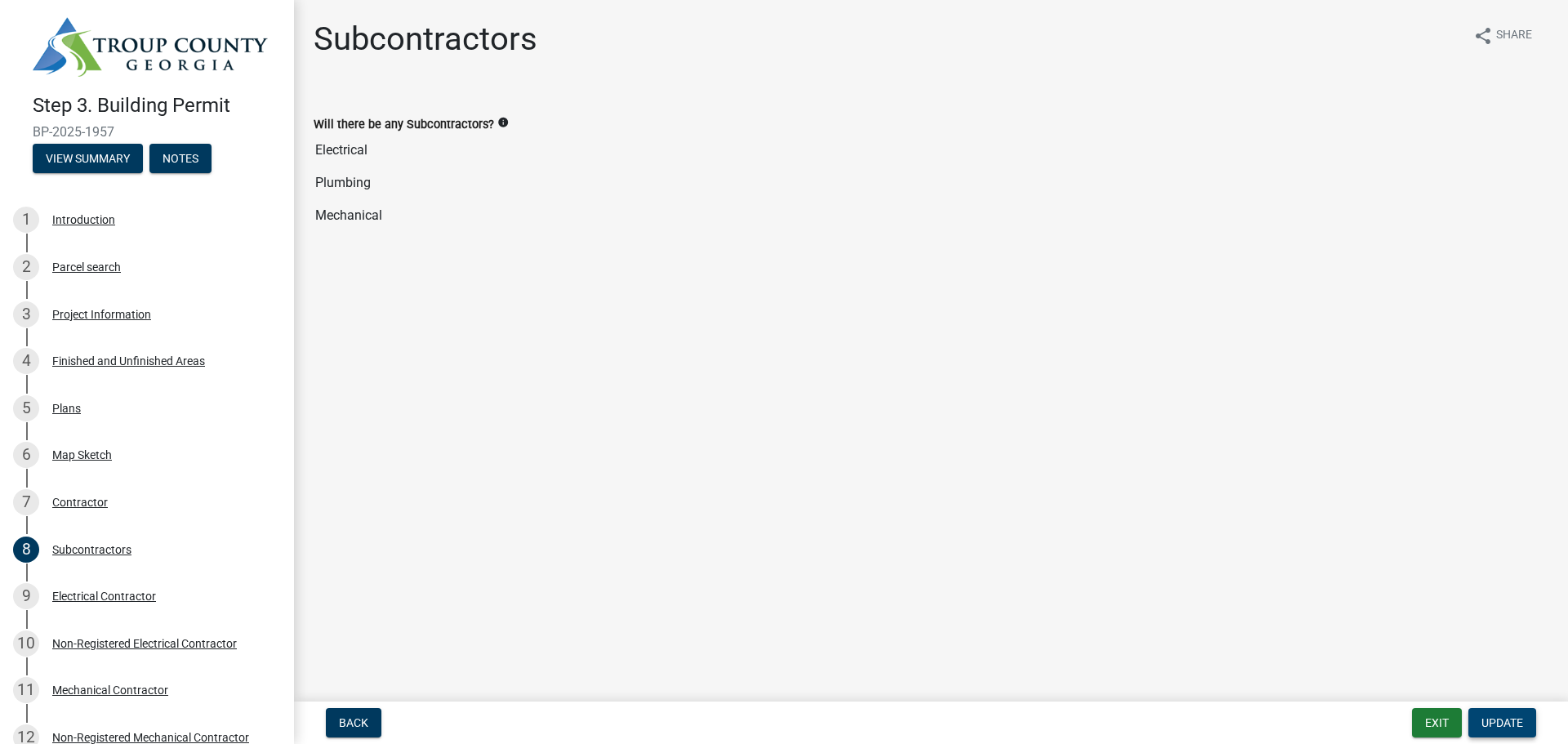
click at [1493, 723] on span "Update" at bounding box center [1502, 723] width 41 height 13
click at [1493, 722] on span "Update" at bounding box center [1502, 723] width 41 height 13
click at [86, 57] on img at bounding box center [150, 47] width 235 height 60
click at [1441, 721] on button "Exit" at bounding box center [1437, 723] width 50 height 29
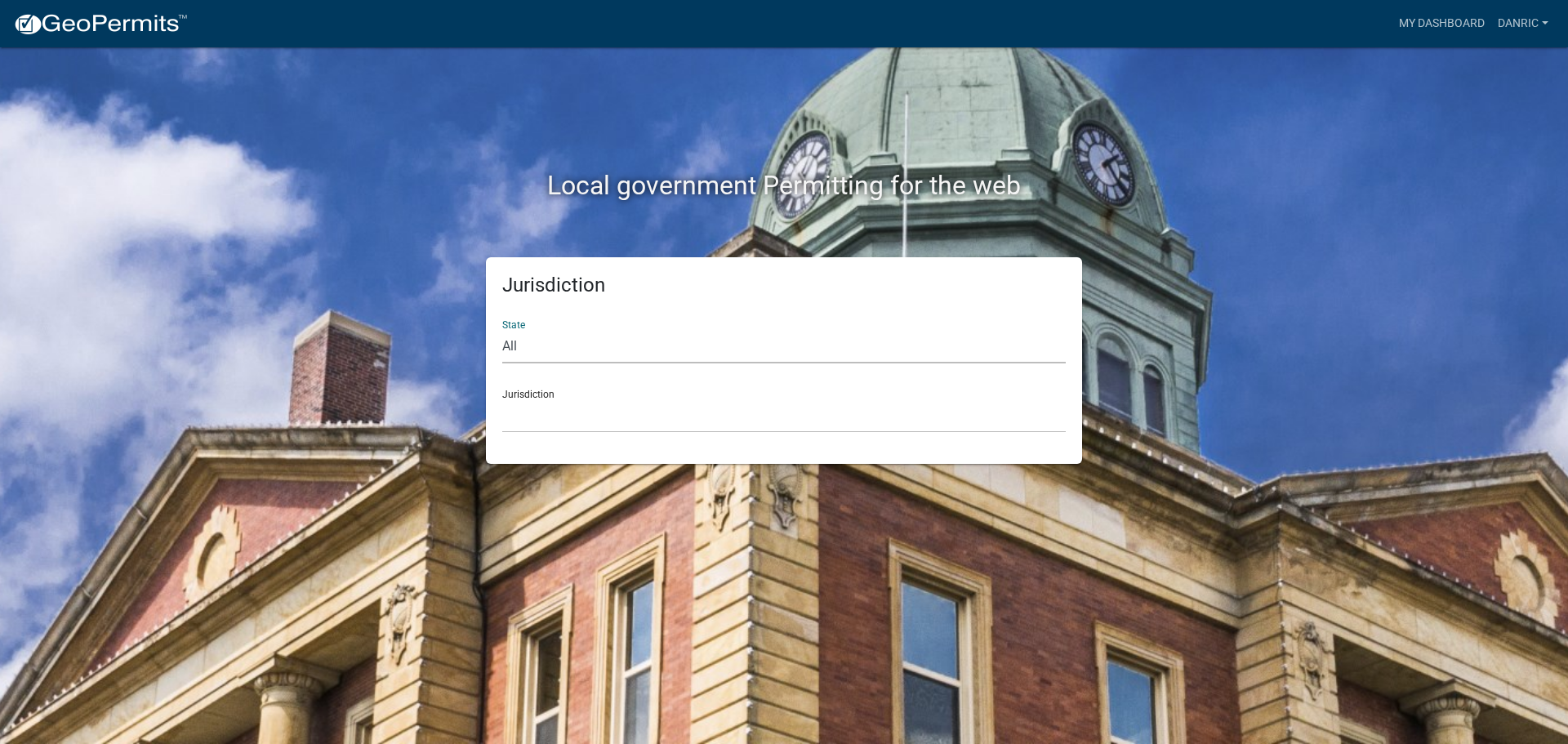
click at [550, 346] on select "All [US_STATE] [US_STATE] [US_STATE] [US_STATE] [US_STATE] [US_STATE] [US_STATE…" at bounding box center [784, 347] width 564 height 34
select select "[US_STATE]"
click at [502, 330] on select "All [US_STATE] [US_STATE] [US_STATE] [US_STATE] [US_STATE] [US_STATE] [US_STATE…" at bounding box center [784, 347] width 564 height 34
click at [593, 423] on select "[GEOGRAPHIC_DATA], [US_STATE][PERSON_NAME][GEOGRAPHIC_DATA], [US_STATE][PERSON_…" at bounding box center [784, 416] width 564 height 34
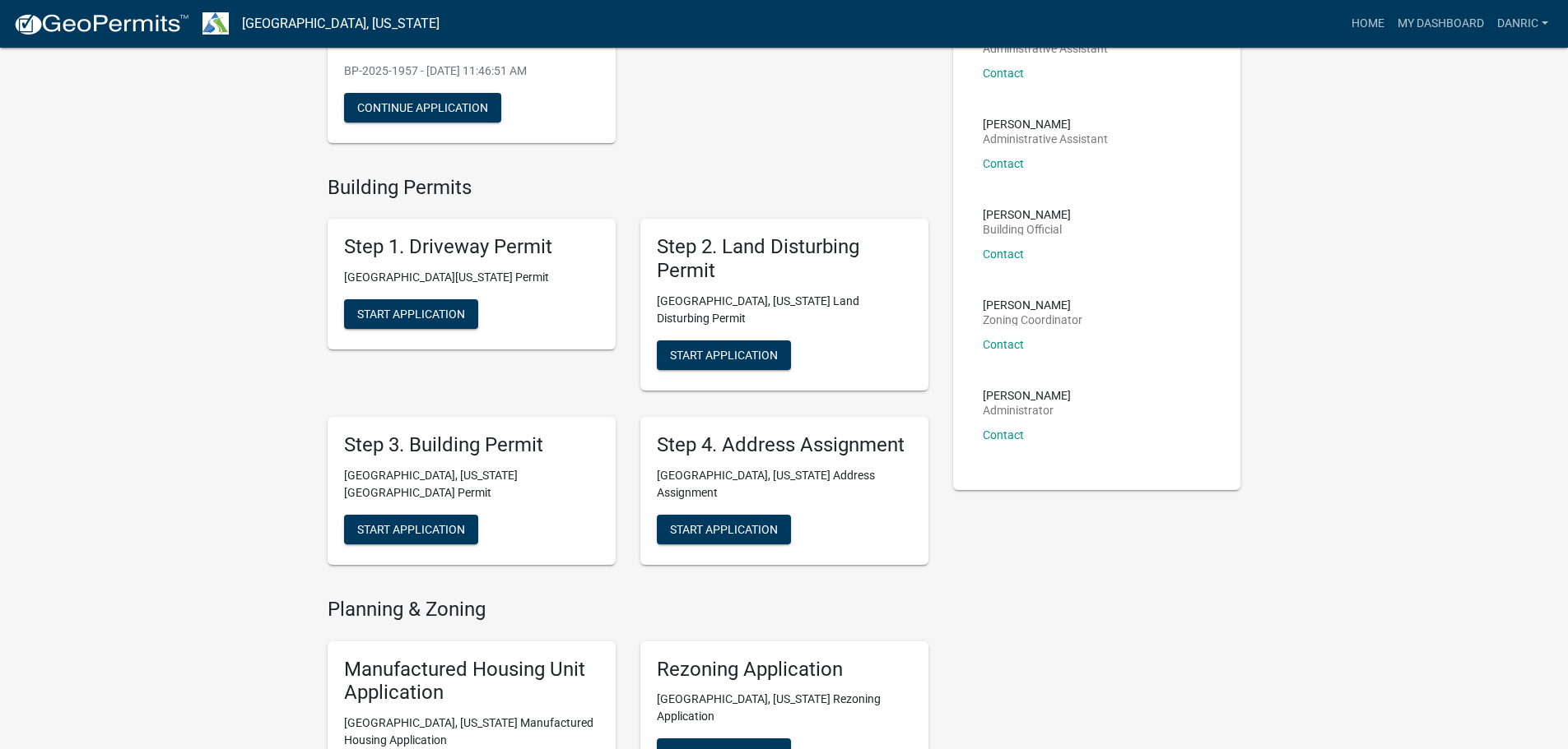
scroll to position [113, 0]
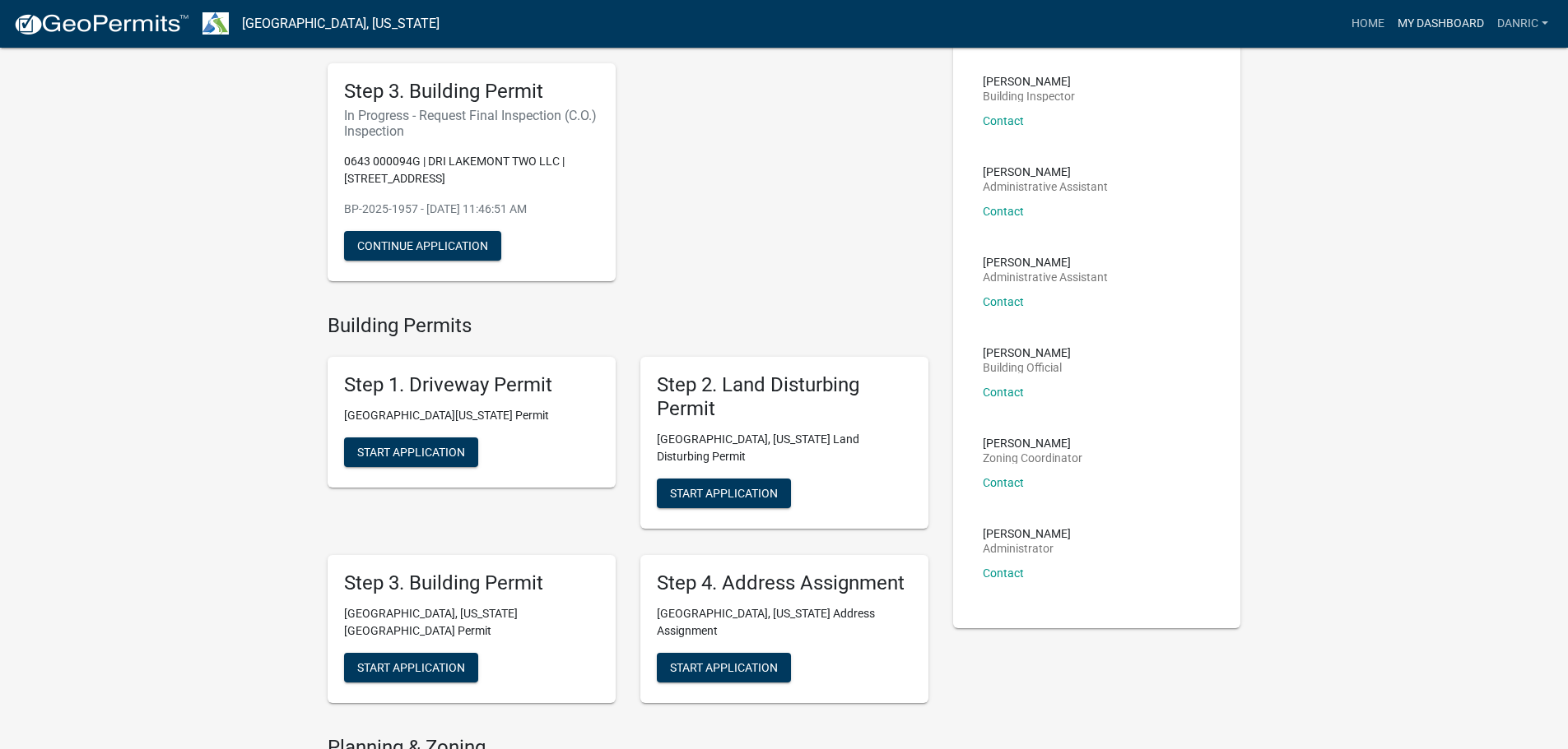
click at [1429, 21] on link "My Dashboard" at bounding box center [1440, 24] width 100 height 31
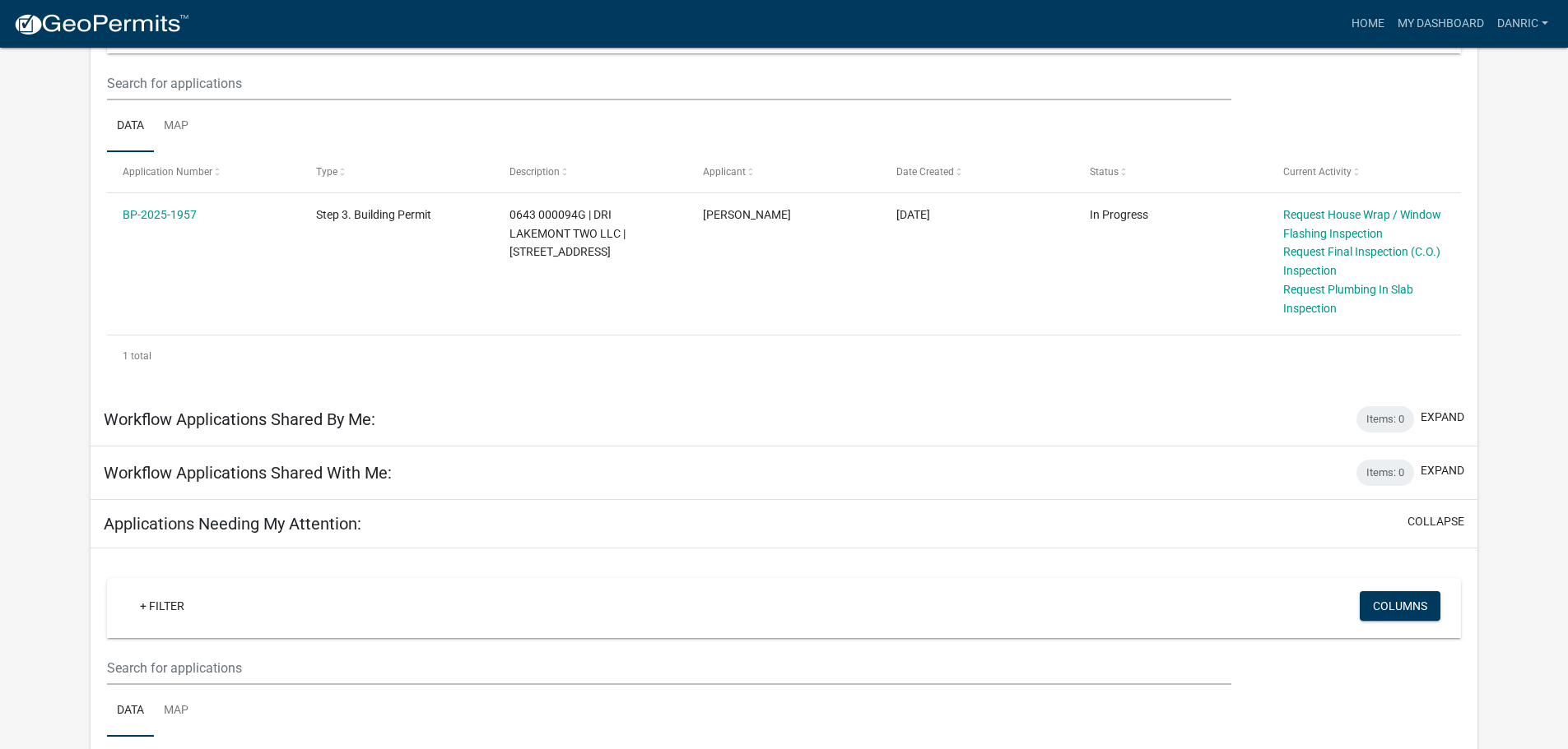
scroll to position [167, 0]
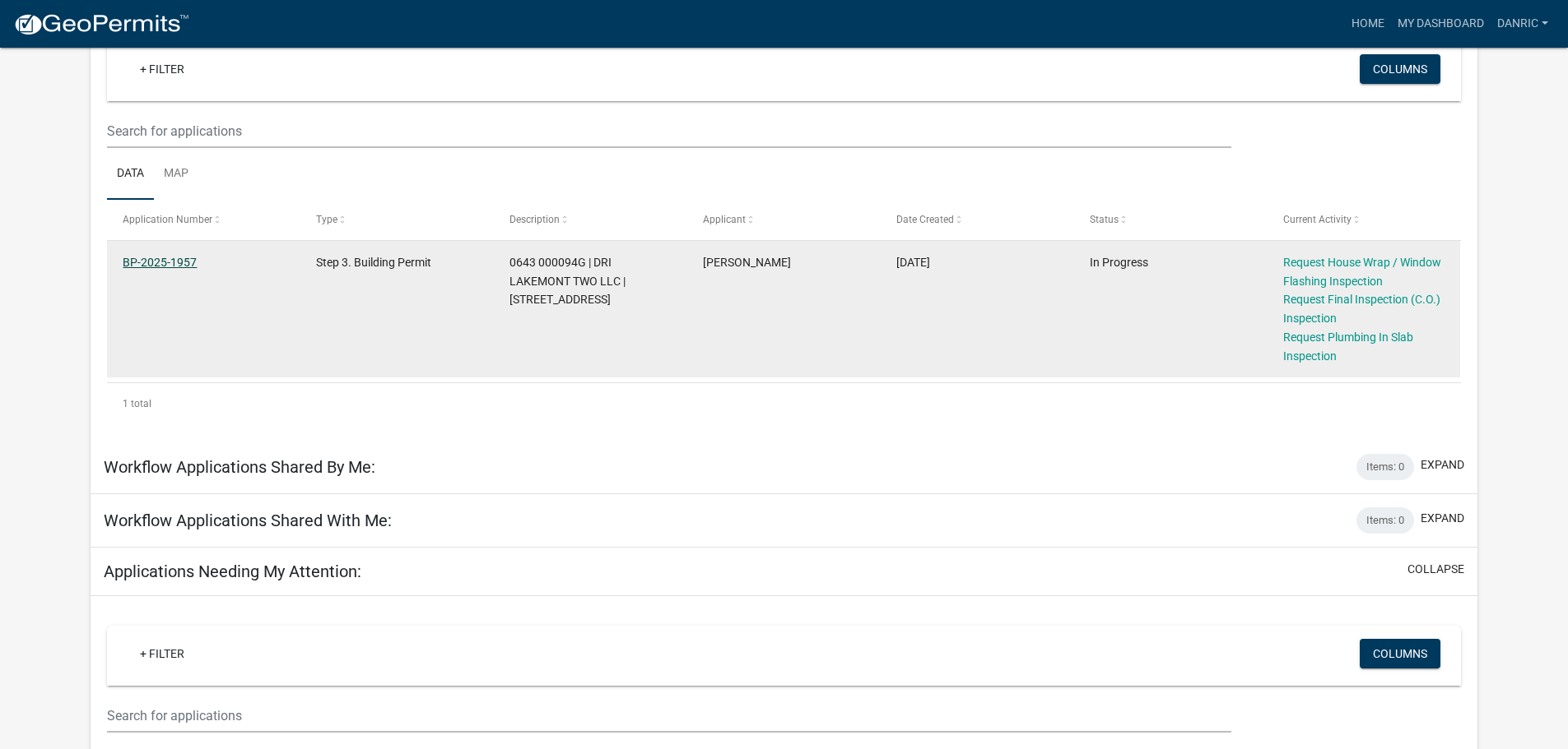
click at [148, 256] on link "BP-2025-1957" at bounding box center [160, 262] width 74 height 13
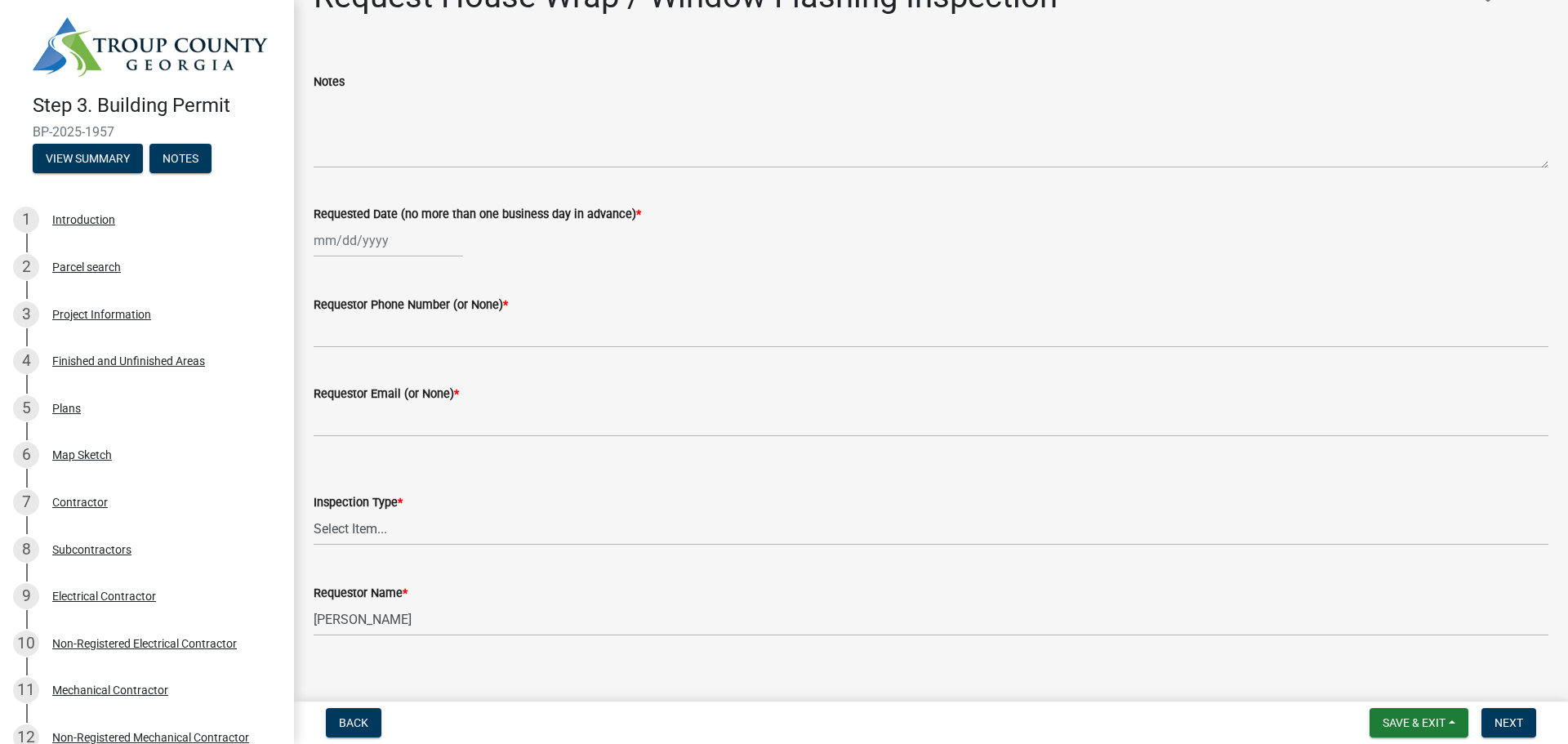
scroll to position [61, 0]
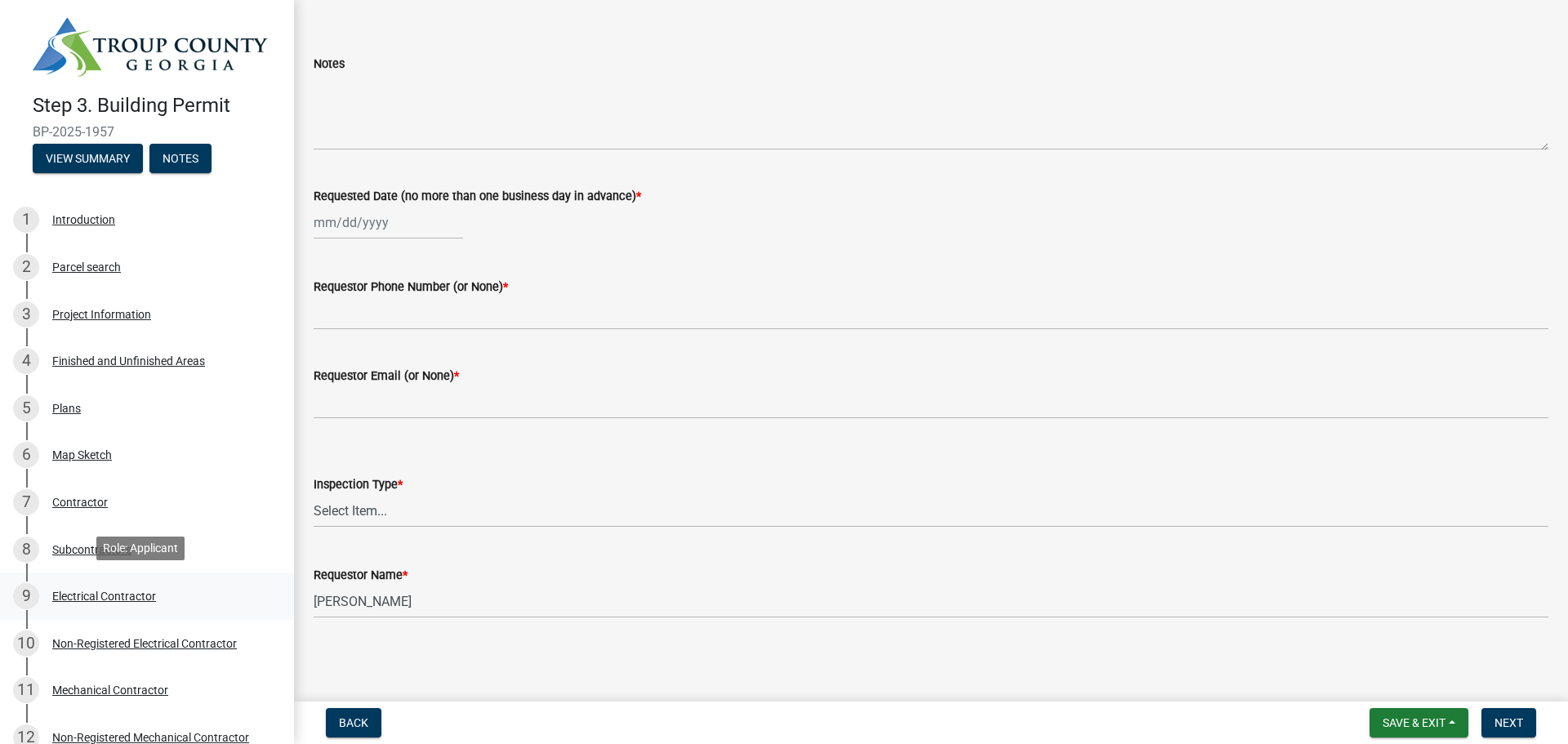
click at [104, 583] on div "9 Electrical Contractor" at bounding box center [140, 596] width 255 height 26
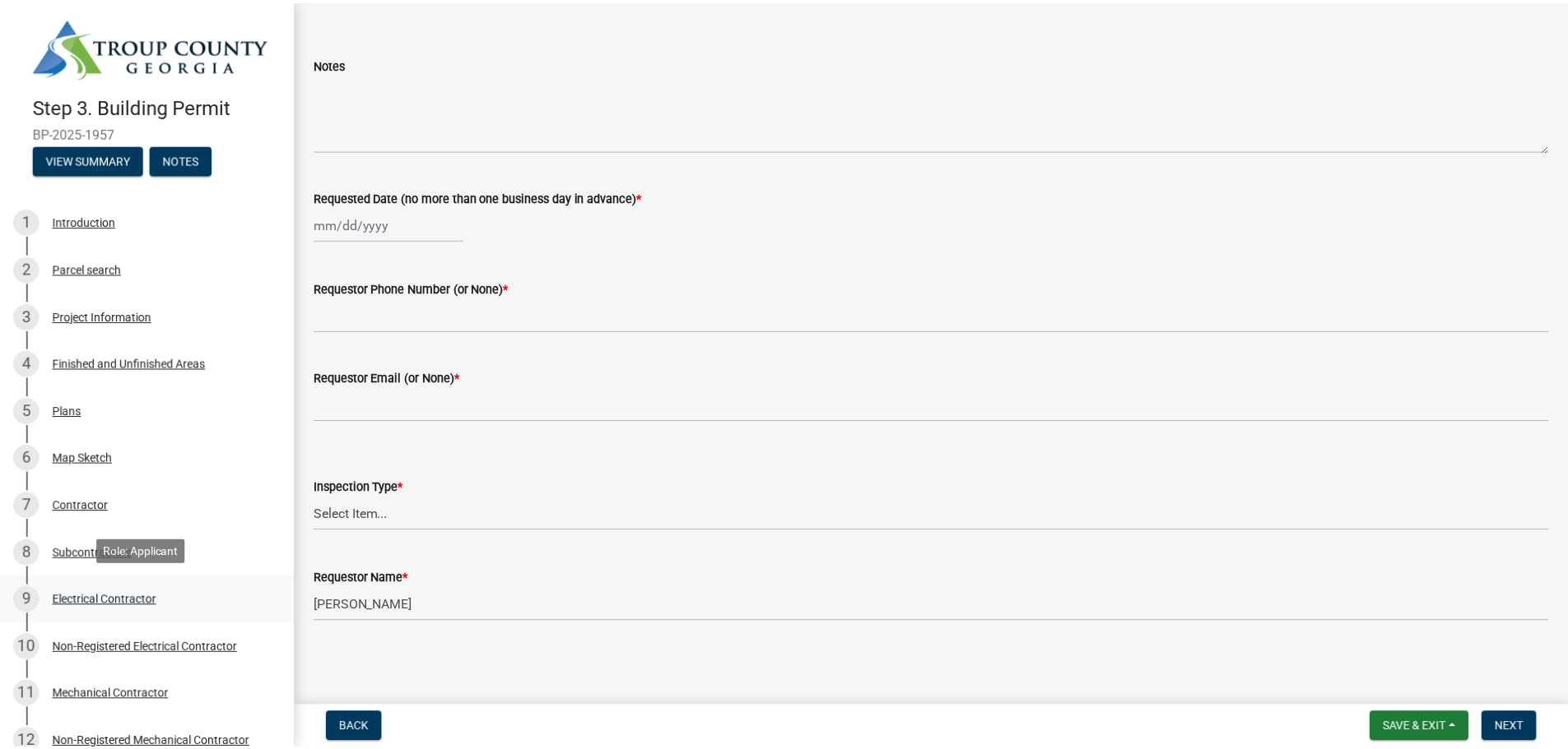
scroll to position [0, 0]
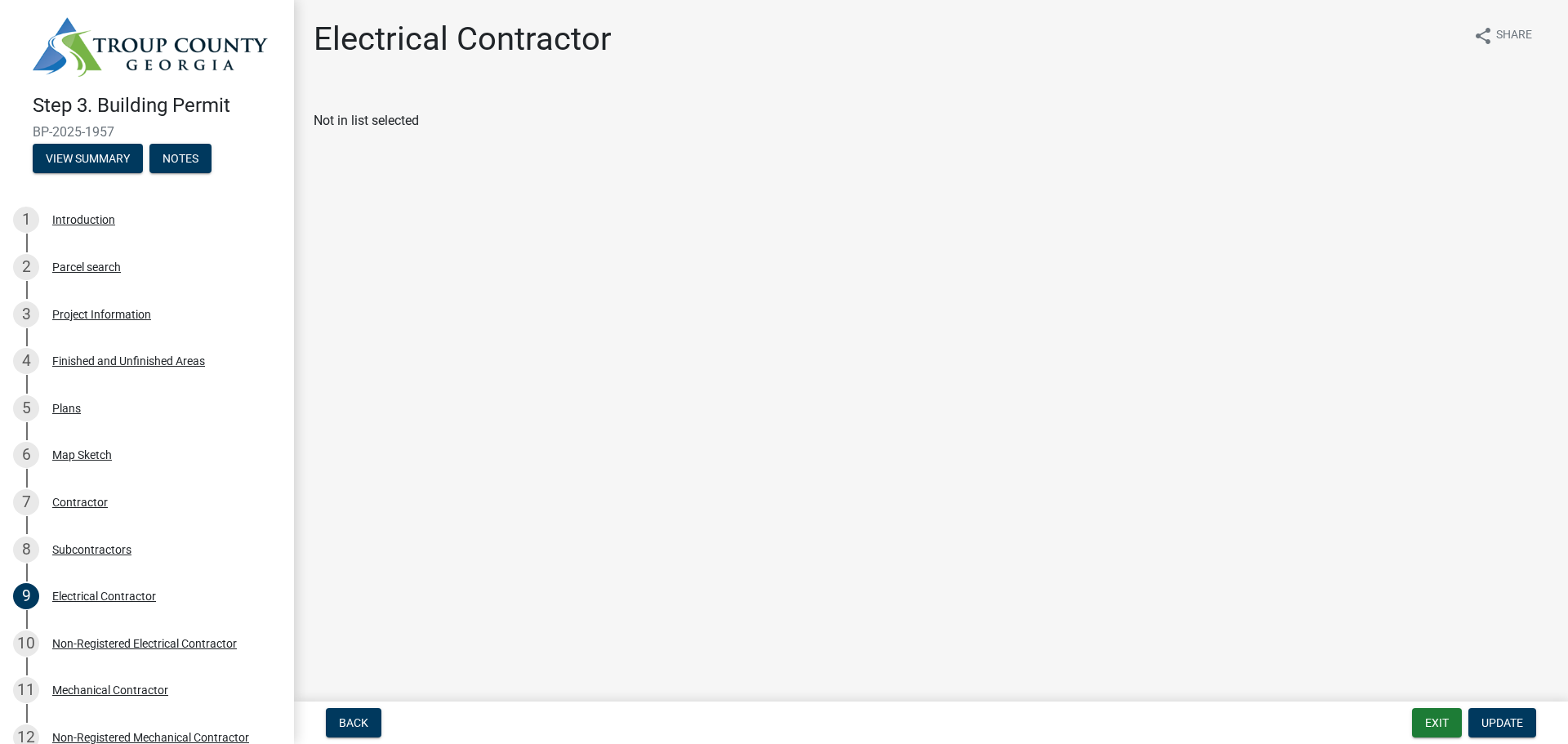
click at [414, 121] on div "Not in list selected" at bounding box center [931, 120] width 1235 height 19
click at [416, 121] on div "Not in list selected" at bounding box center [931, 120] width 1235 height 19
click at [91, 544] on div "Subcontractors" at bounding box center [92, 550] width 79 height 11
click at [498, 120] on icon "info" at bounding box center [502, 122] width 11 height 11
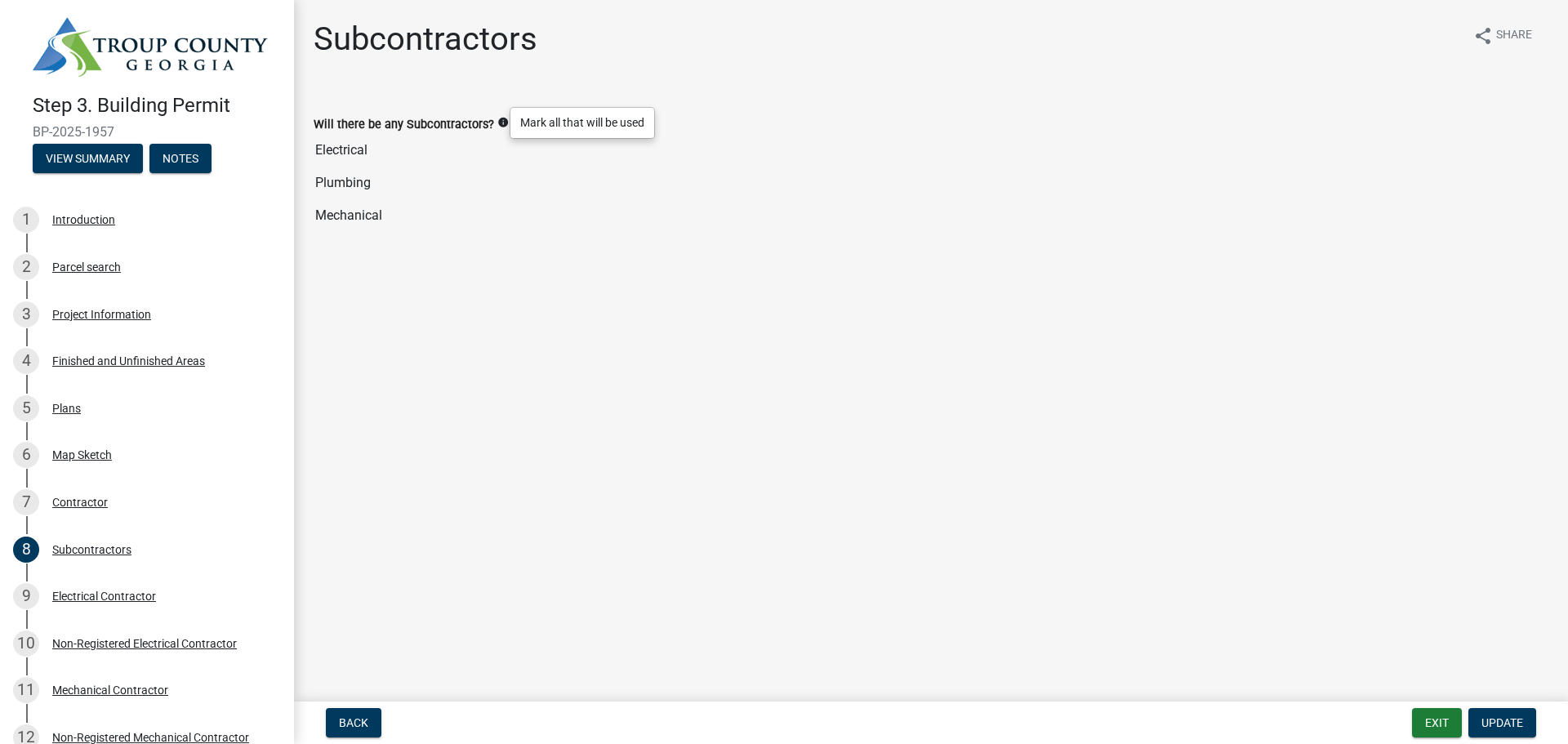
click at [405, 164] on input "Electrical" at bounding box center [931, 150] width 1235 height 33
click at [411, 155] on input "Electrical" at bounding box center [931, 150] width 1235 height 33
click at [366, 160] on input "Electrical" at bounding box center [931, 150] width 1235 height 33
click at [324, 153] on input "Electrical" at bounding box center [931, 150] width 1235 height 33
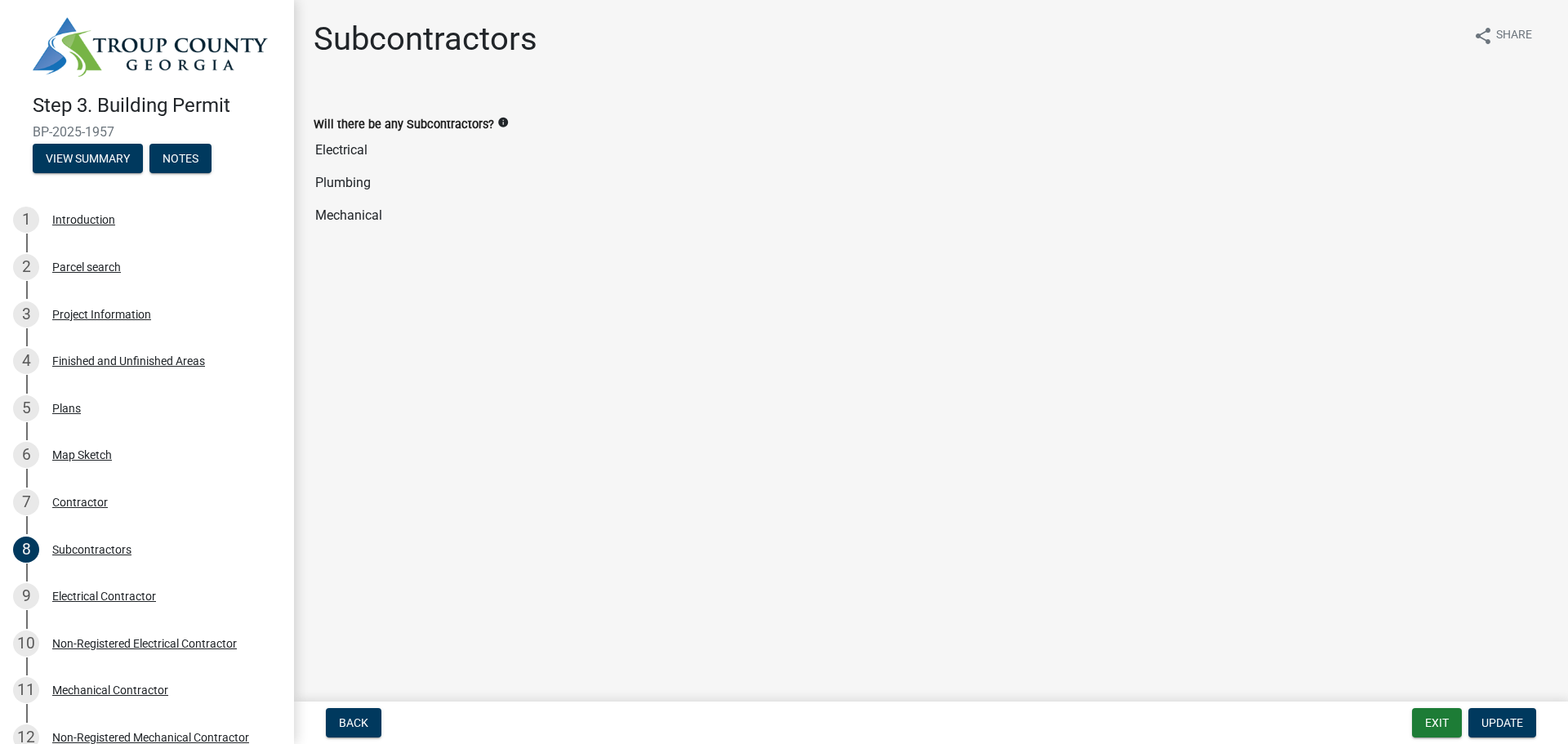
click at [303, 151] on div "Will there be any Subcontractors? info Electrical Plumbing Mechanical" at bounding box center [931, 168] width 1259 height 153
click at [308, 180] on div "Will there be any Subcontractors? info Electrical Plumbing Mechanical" at bounding box center [931, 168] width 1259 height 153
drag, startPoint x: 308, startPoint y: 180, endPoint x: 310, endPoint y: 214, distance: 34.1
click at [308, 181] on div "Will there be any Subcontractors? info Electrical Plumbing Mechanical" at bounding box center [931, 168] width 1259 height 153
click at [344, 168] on input "Plumbing" at bounding box center [931, 183] width 1235 height 33
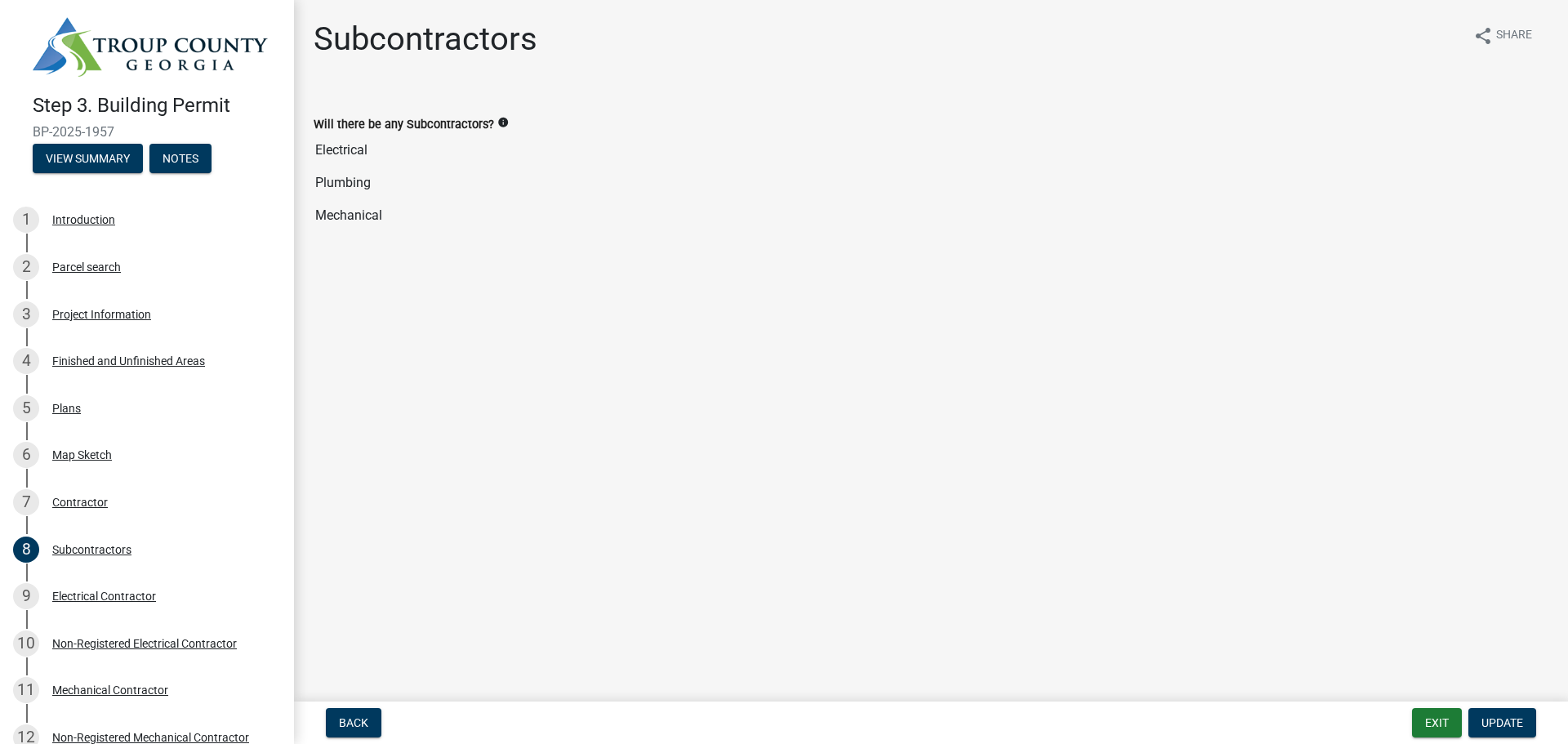
click at [348, 220] on input "Mechanical" at bounding box center [931, 216] width 1235 height 33
click at [348, 154] on input "Electrical" at bounding box center [931, 150] width 1235 height 33
click at [370, 183] on input "Plumbing" at bounding box center [931, 183] width 1235 height 33
click at [370, 217] on input "Mechanical" at bounding box center [931, 216] width 1235 height 33
click at [1507, 714] on button "Update" at bounding box center [1502, 723] width 68 height 29
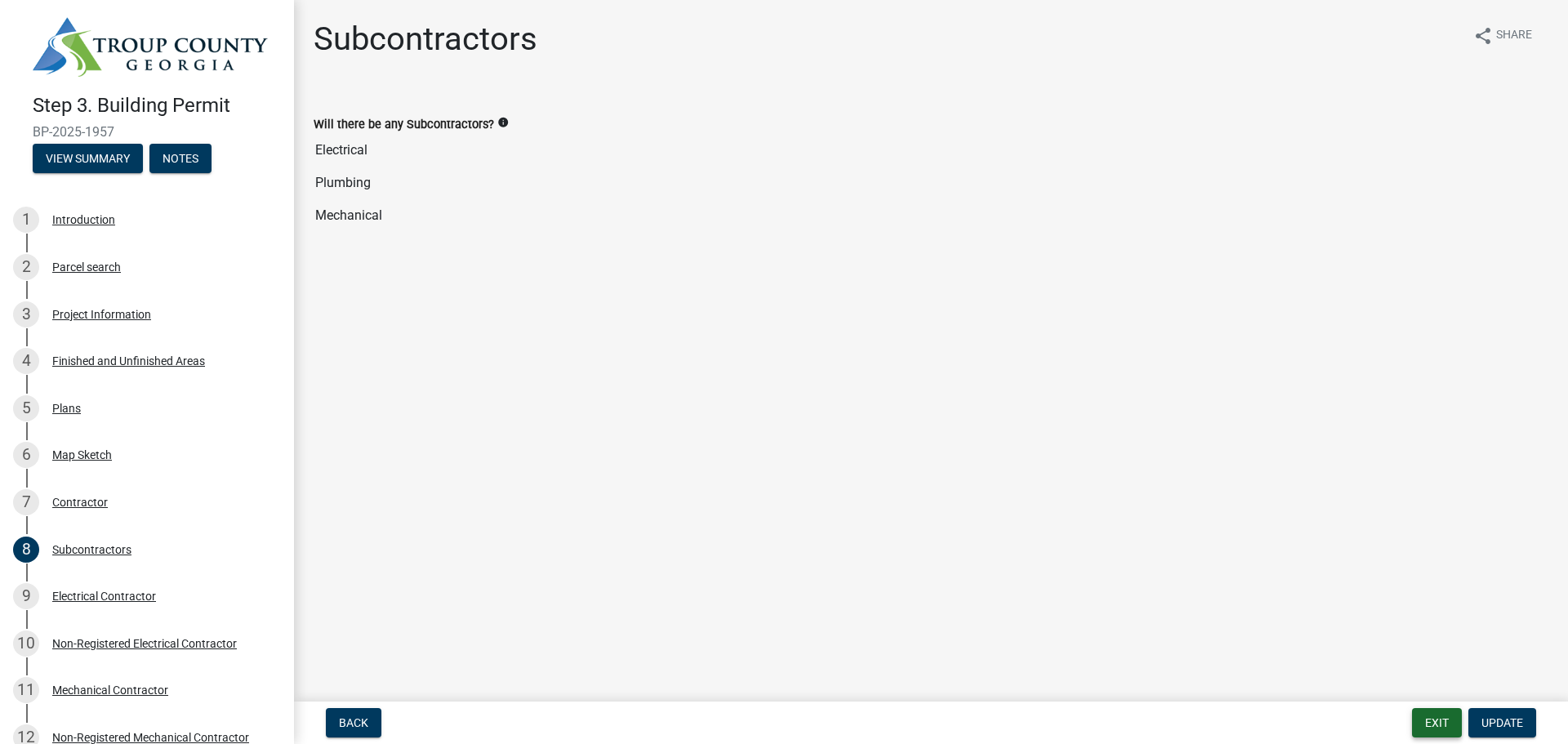
click at [1448, 723] on button "Exit" at bounding box center [1437, 723] width 50 height 29
